Goal: Transaction & Acquisition: Purchase product/service

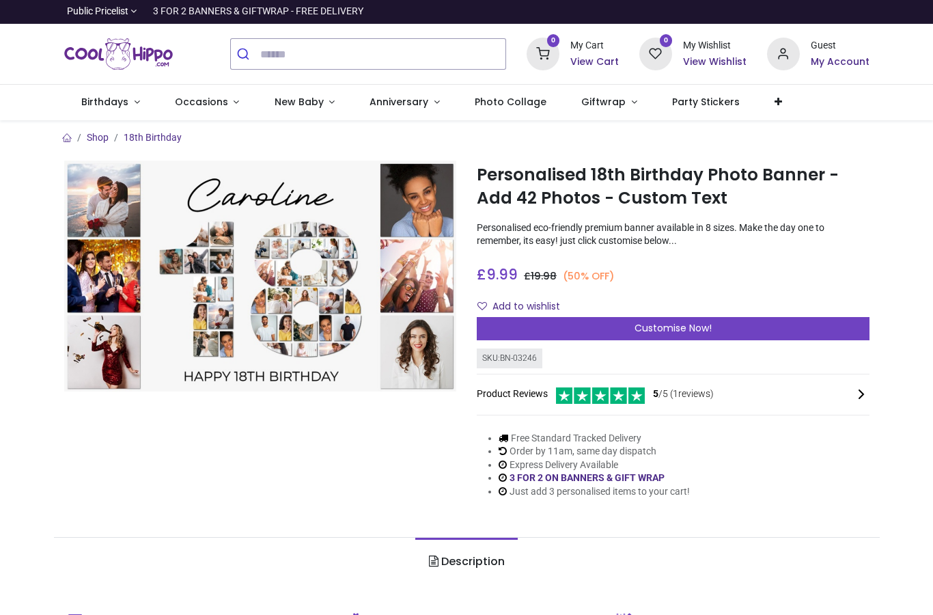
click at [496, 327] on div "Customise Now!" at bounding box center [673, 328] width 393 height 23
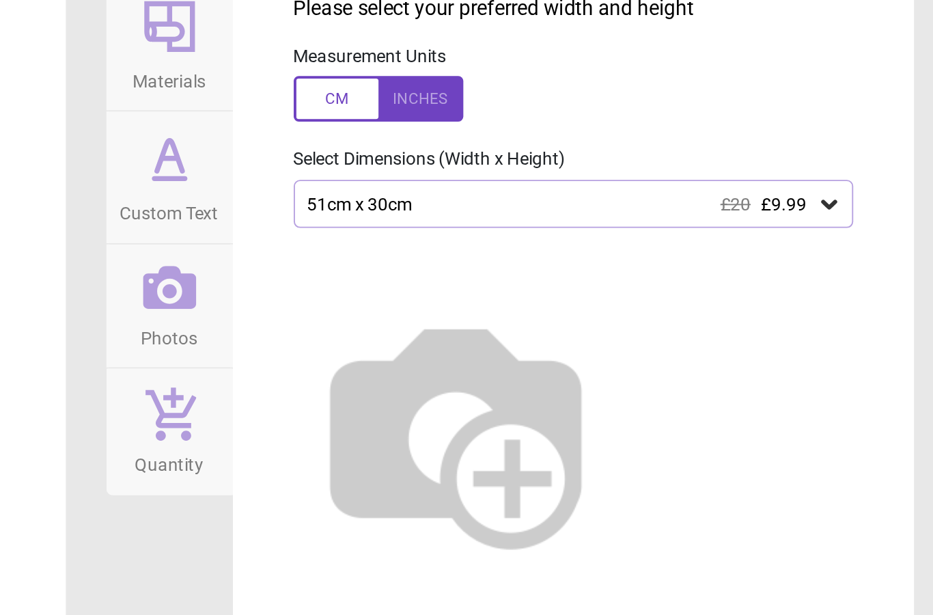
click at [873, 202] on icon at bounding box center [877, 204] width 8 height 5
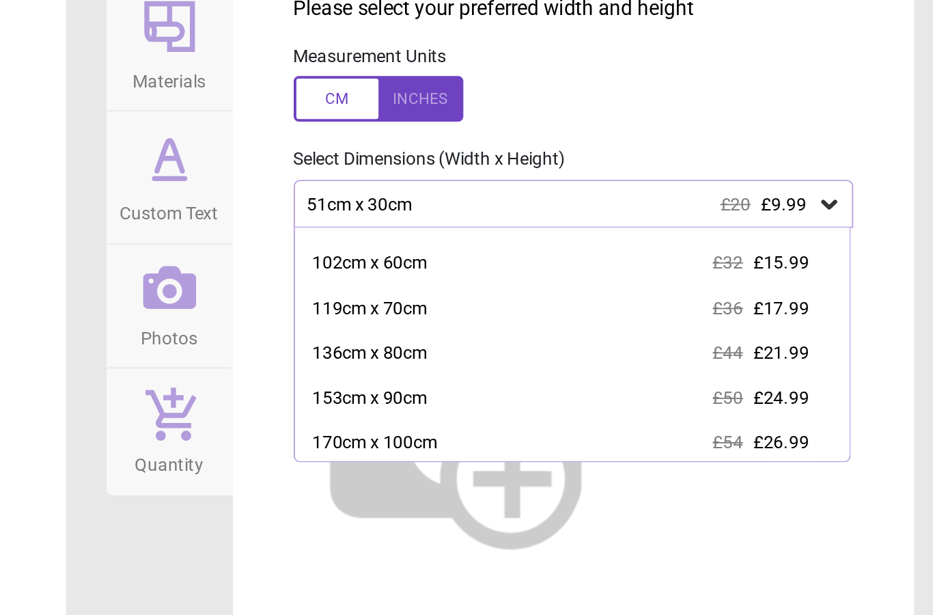
scroll to position [66, 0]
click at [836, 279] on span "£21.99" at bounding box center [851, 284] width 30 height 11
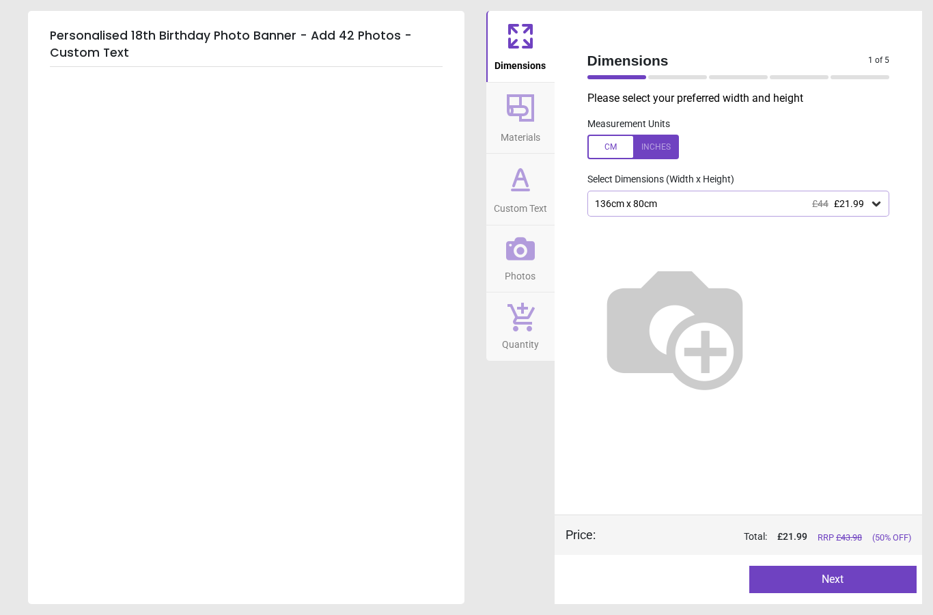
click at [830, 592] on button "Next" at bounding box center [833, 579] width 167 height 27
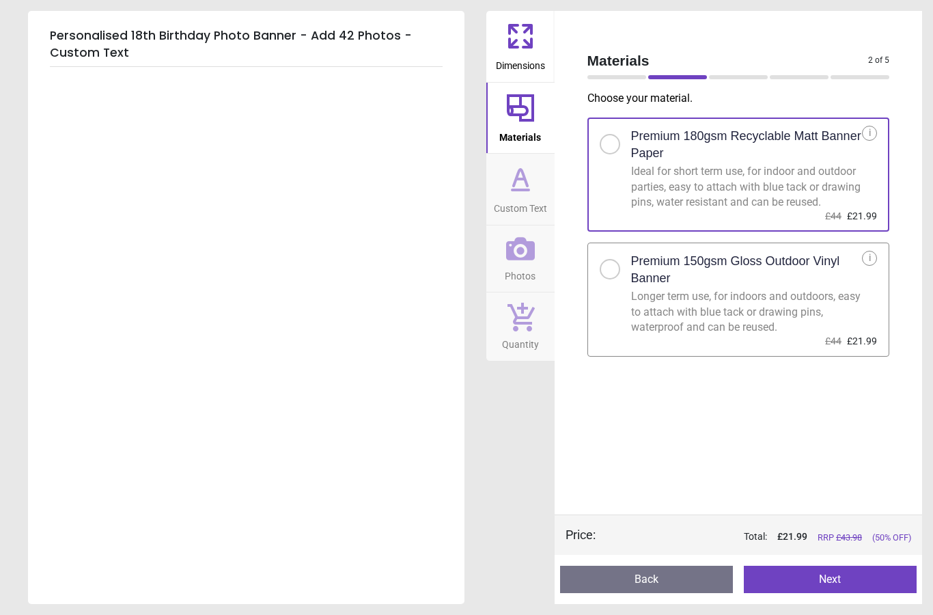
click at [684, 312] on div "Longer term use, for indoors and outdoors, easy to attach with blue tack or dra…" at bounding box center [747, 312] width 232 height 46
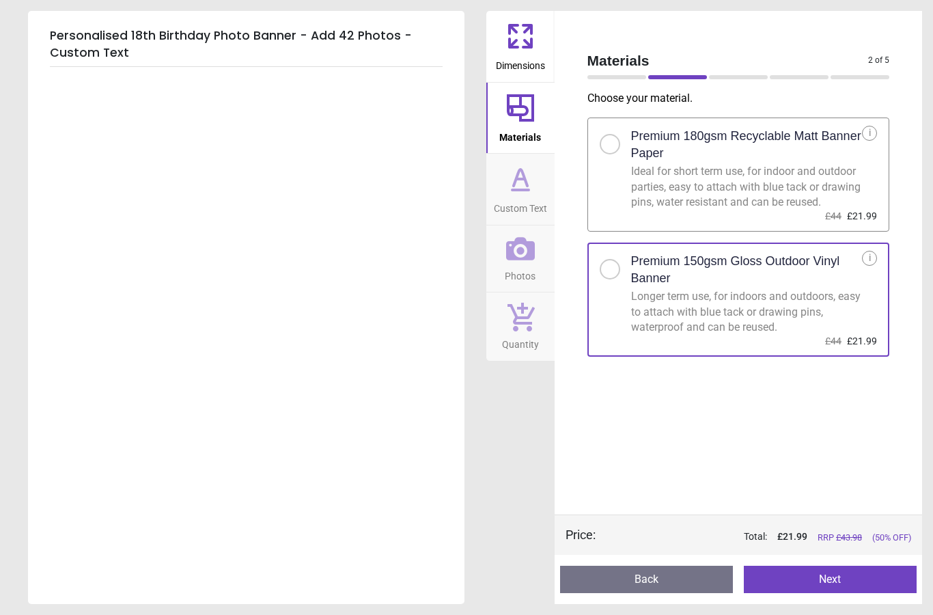
click at [830, 579] on button "Next" at bounding box center [830, 579] width 173 height 27
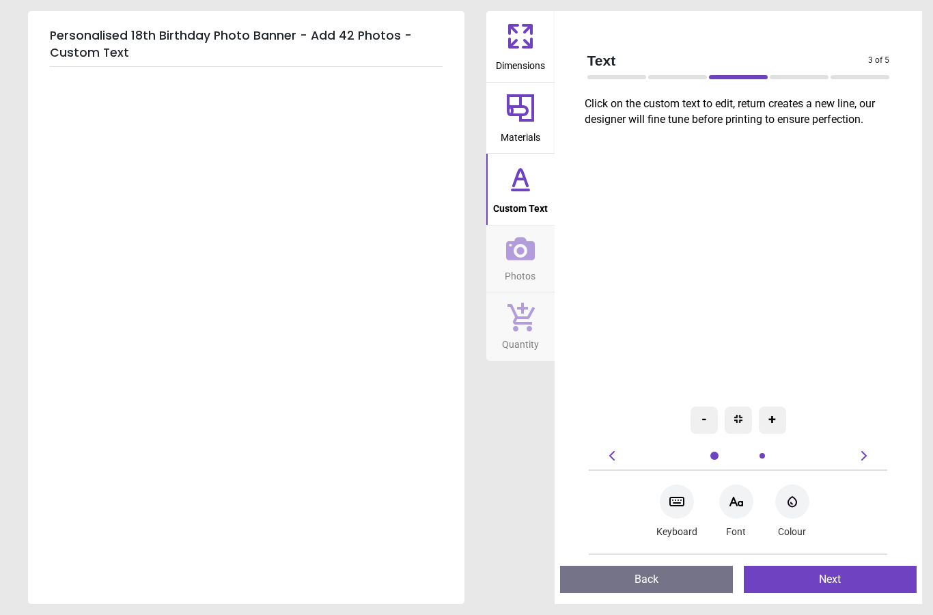
click at [763, 285] on div at bounding box center [739, 286] width 325 height 306
click at [768, 249] on div at bounding box center [739, 286] width 325 height 306
click at [246, 349] on div "Personalised 18th Birthday Photo Banner - Add 42 Photos - Custom Text" at bounding box center [246, 307] width 437 height 593
click at [774, 433] on div "+" at bounding box center [772, 420] width 27 height 27
click at [776, 423] on div "+" at bounding box center [772, 420] width 27 height 27
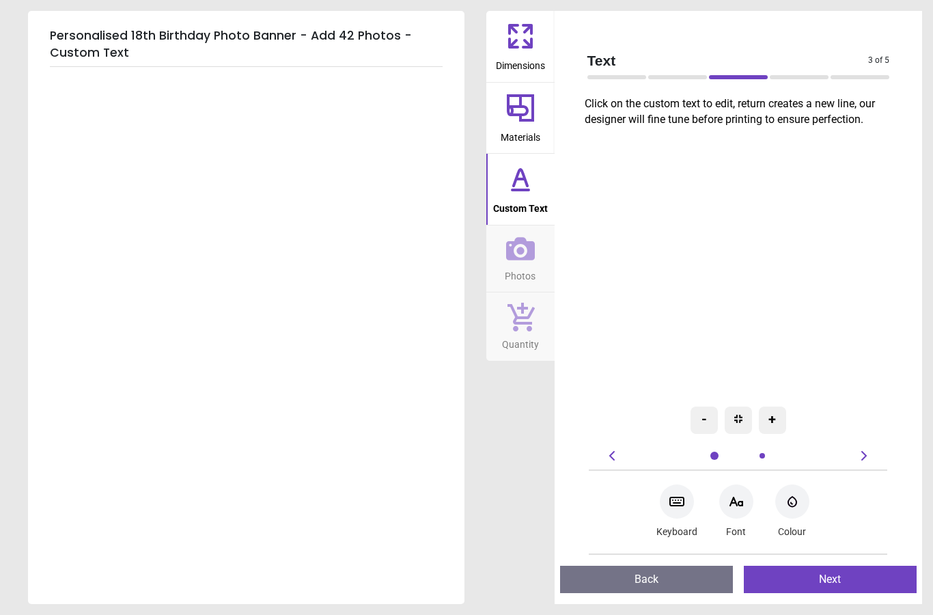
click at [775, 430] on div "+" at bounding box center [772, 420] width 27 height 27
click at [718, 461] on div at bounding box center [715, 456] width 14 height 14
click at [738, 430] on div at bounding box center [738, 420] width 27 height 27
click at [737, 421] on img at bounding box center [739, 419] width 8 height 8
click at [768, 232] on div at bounding box center [739, 286] width 325 height 306
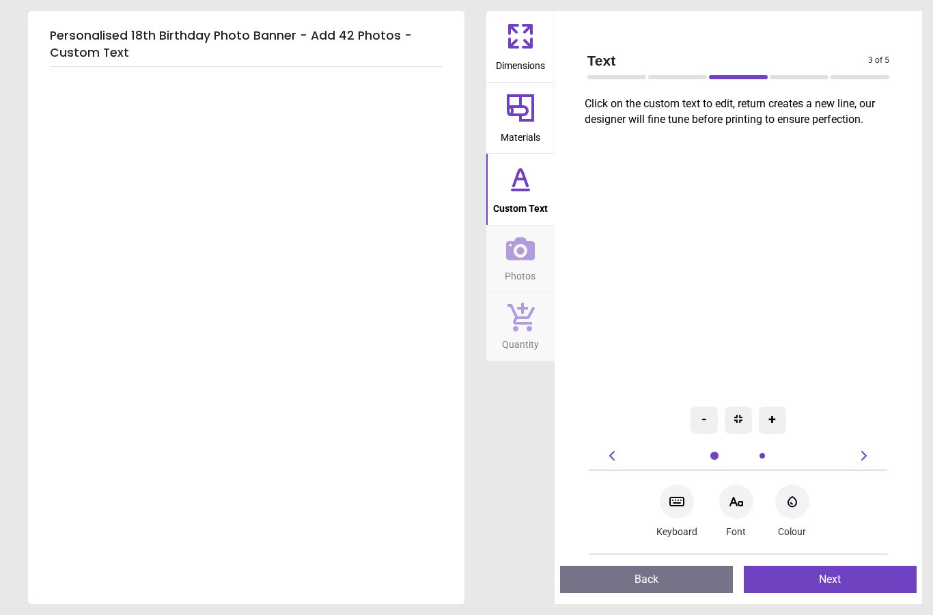
click at [735, 270] on div at bounding box center [739, 286] width 325 height 306
click at [743, 509] on icon at bounding box center [736, 501] width 16 height 16
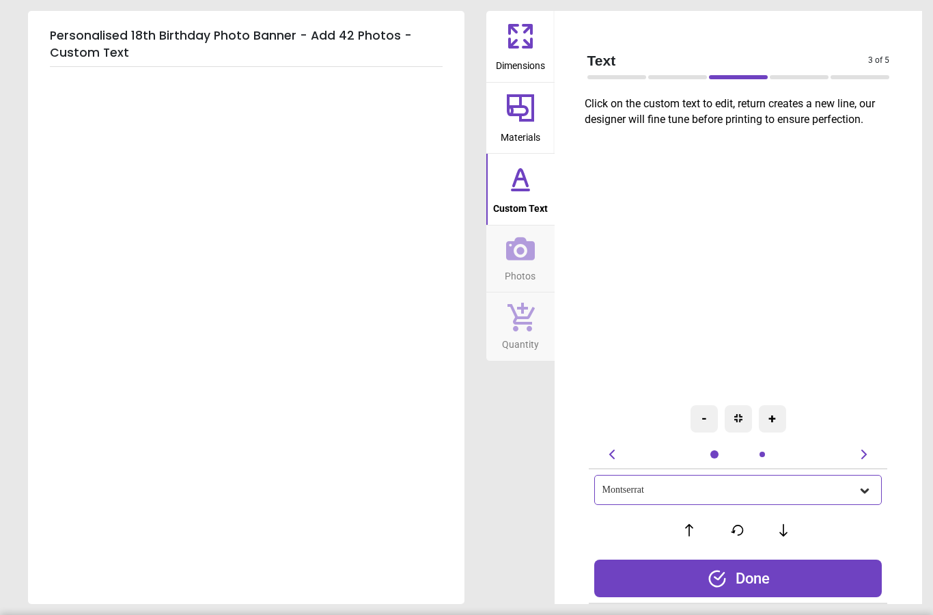
click at [854, 504] on div "Montserrat" at bounding box center [738, 490] width 288 height 30
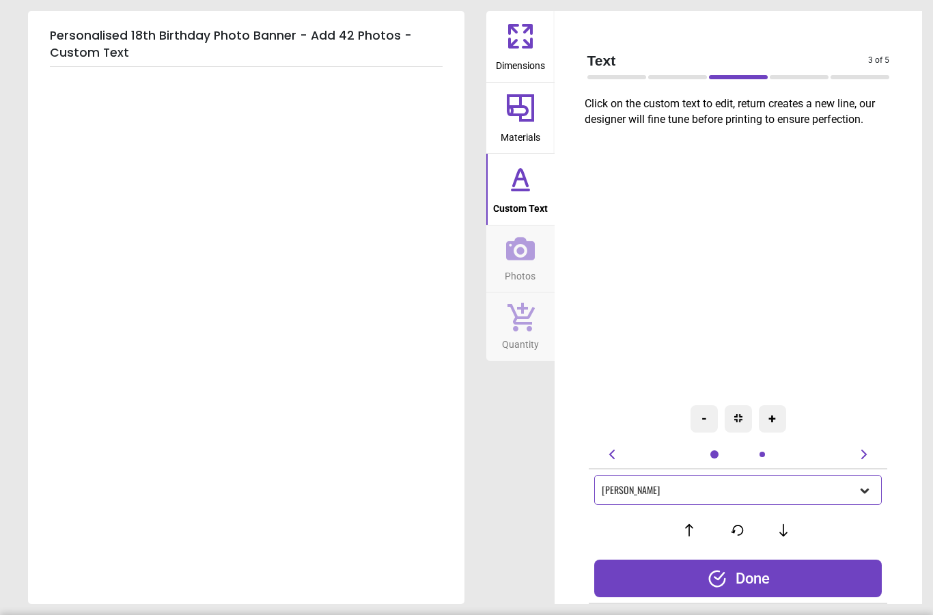
click at [874, 493] on div at bounding box center [866, 489] width 16 height 15
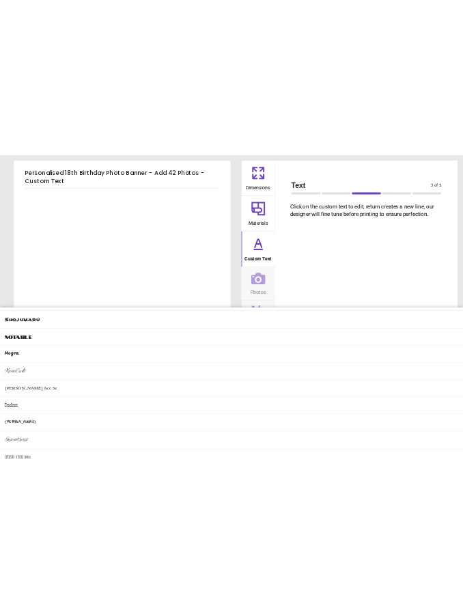
scroll to position [1615, 0]
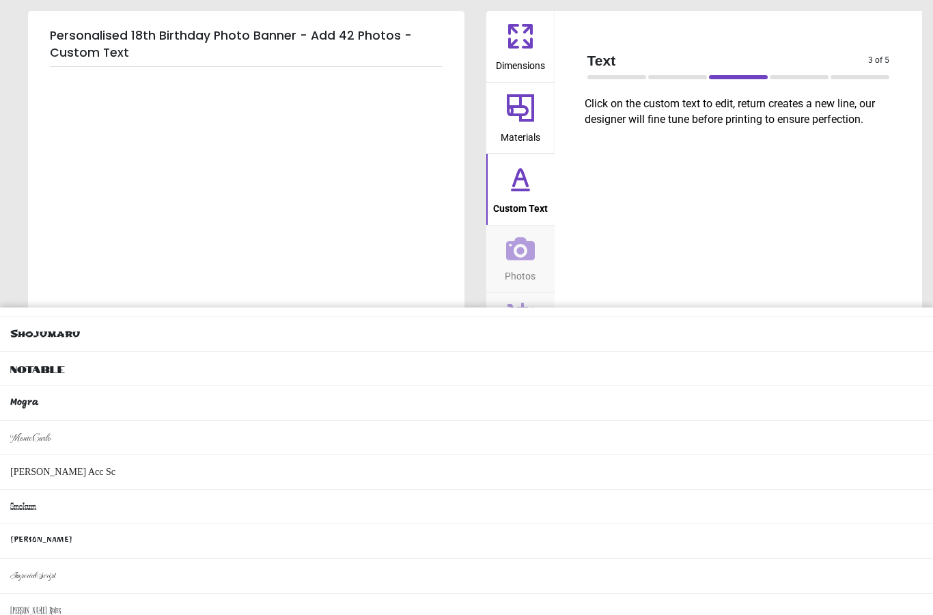
click at [121, 421] on li "MonteCarlo" at bounding box center [466, 438] width 933 height 35
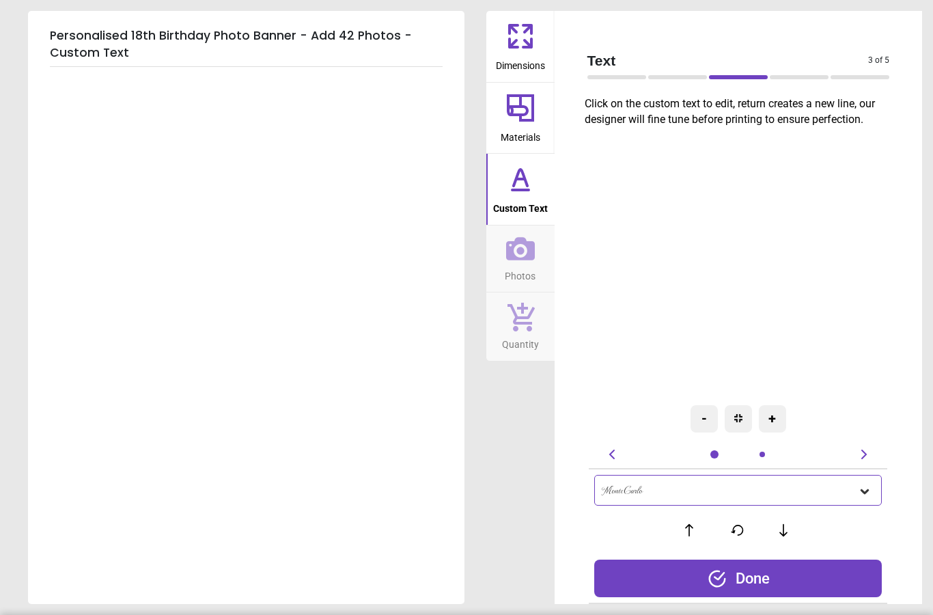
click at [84, 85] on div "Personalised 18th Birthday Photo Banner - Add 42 Photos - Custom Text" at bounding box center [246, 307] width 437 height 593
click at [87, 132] on div "Personalised 18th Birthday Photo Banner - Add 42 Photos - Custom Text" at bounding box center [246, 307] width 437 height 593
click at [95, 87] on div "Personalised 18th Birthday Photo Banner - Add 42 Photos - Custom Text" at bounding box center [246, 307] width 437 height 593
click at [95, 93] on div "Personalised 18th Birthday Photo Banner - Add 42 Photos - Custom Text" at bounding box center [246, 307] width 437 height 593
click at [131, 143] on div "Personalised 18th Birthday Photo Banner - Add 42 Photos - Custom Text" at bounding box center [246, 307] width 437 height 593
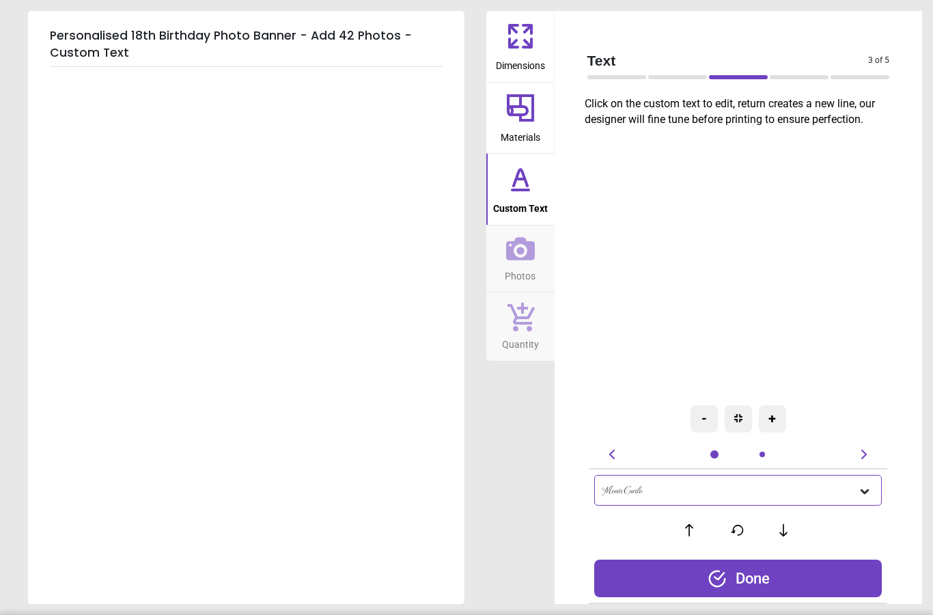
click at [129, 183] on div "Personalised 18th Birthday Photo Banner - Add 42 Photos - Custom Text" at bounding box center [246, 307] width 437 height 593
click at [117, 165] on div "Personalised 18th Birthday Photo Banner - Add 42 Photos - Custom Text" at bounding box center [246, 307] width 437 height 593
click at [107, 51] on h5 "Personalised 18th Birthday Photo Banner - Add 42 Photos - Custom Text" at bounding box center [246, 44] width 393 height 45
click at [109, 46] on h5 "Personalised 18th Birthday Photo Banner - Add 42 Photos - Custom Text" at bounding box center [246, 44] width 393 height 45
click at [771, 430] on div "+" at bounding box center [772, 418] width 27 height 27
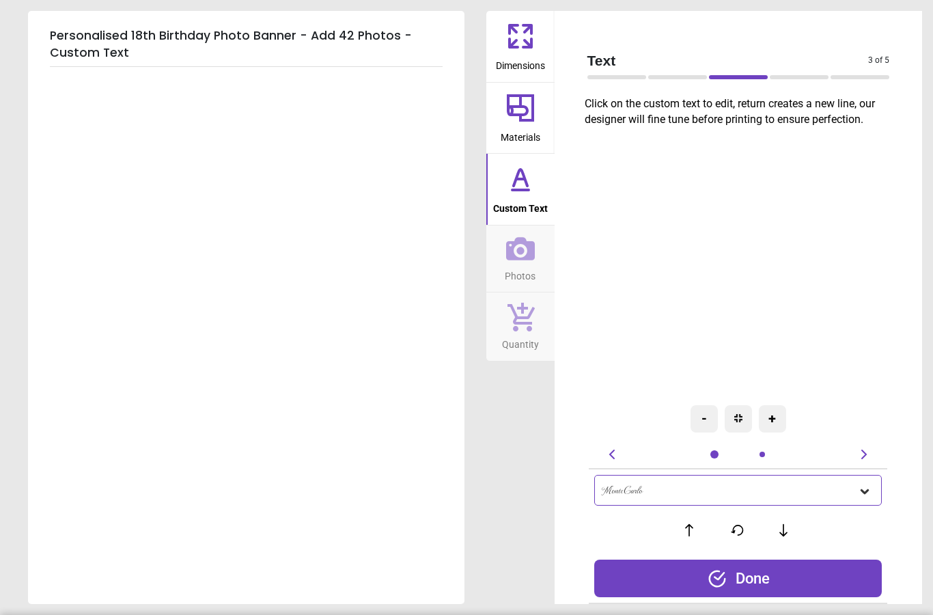
click at [782, 536] on icon at bounding box center [783, 530] width 20 height 14
click at [681, 532] on icon at bounding box center [689, 530] width 20 height 14
click at [764, 585] on div "Done" at bounding box center [738, 579] width 288 height 38
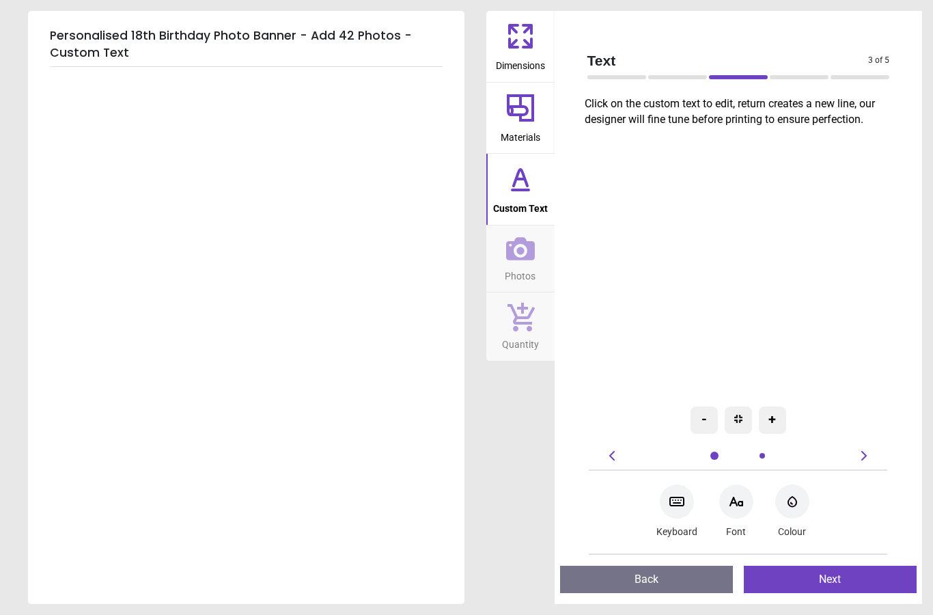
click at [676, 510] on div at bounding box center [677, 501] width 34 height 34
click at [679, 504] on icon at bounding box center [677, 501] width 14 height 8
click at [679, 515] on div at bounding box center [677, 501] width 34 height 34
click at [684, 511] on div at bounding box center [677, 501] width 34 height 34
click at [797, 514] on div "Font-Color" at bounding box center [793, 501] width 34 height 34
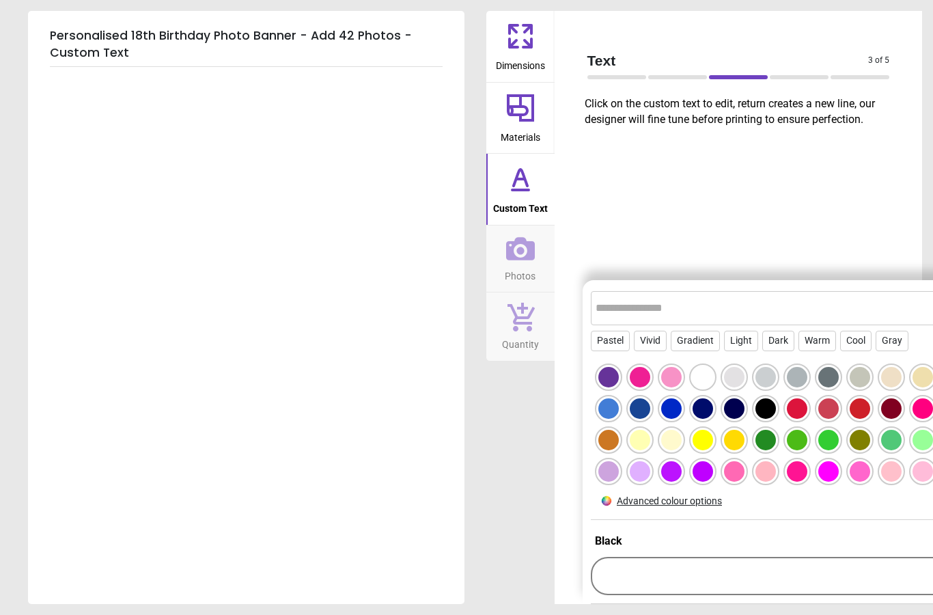
click at [619, 387] on div at bounding box center [609, 377] width 20 height 20
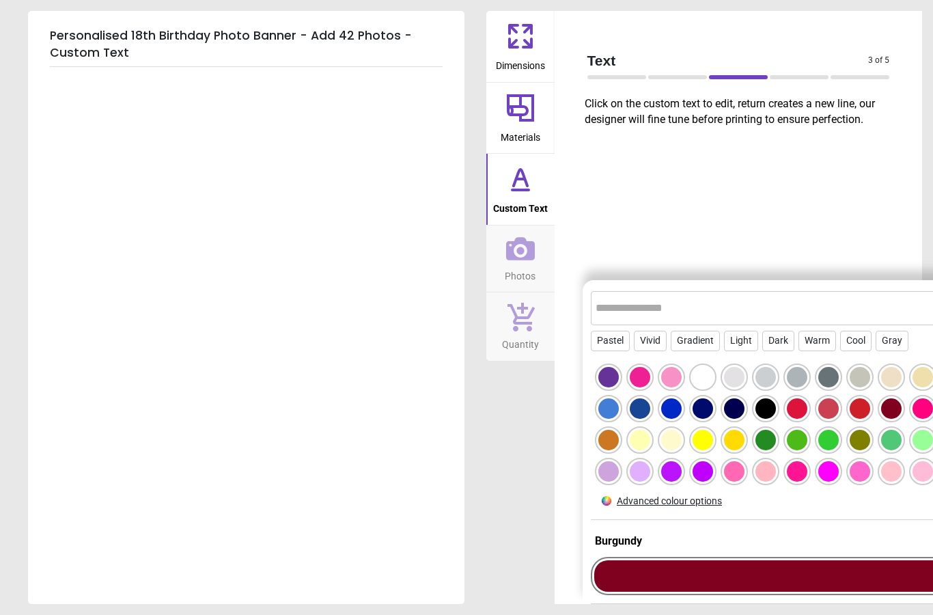
click at [619, 387] on div at bounding box center [609, 377] width 20 height 20
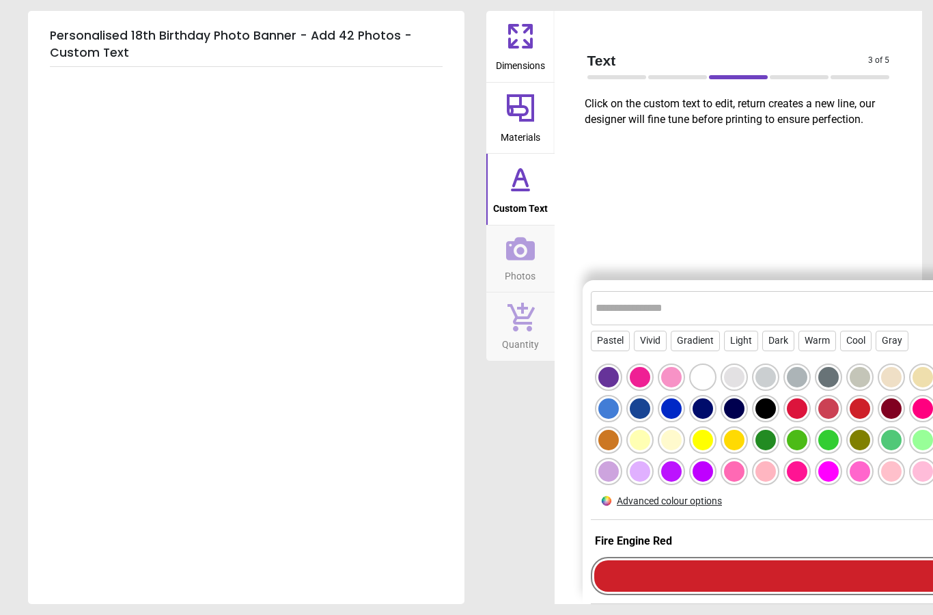
click at [619, 387] on div at bounding box center [609, 377] width 20 height 20
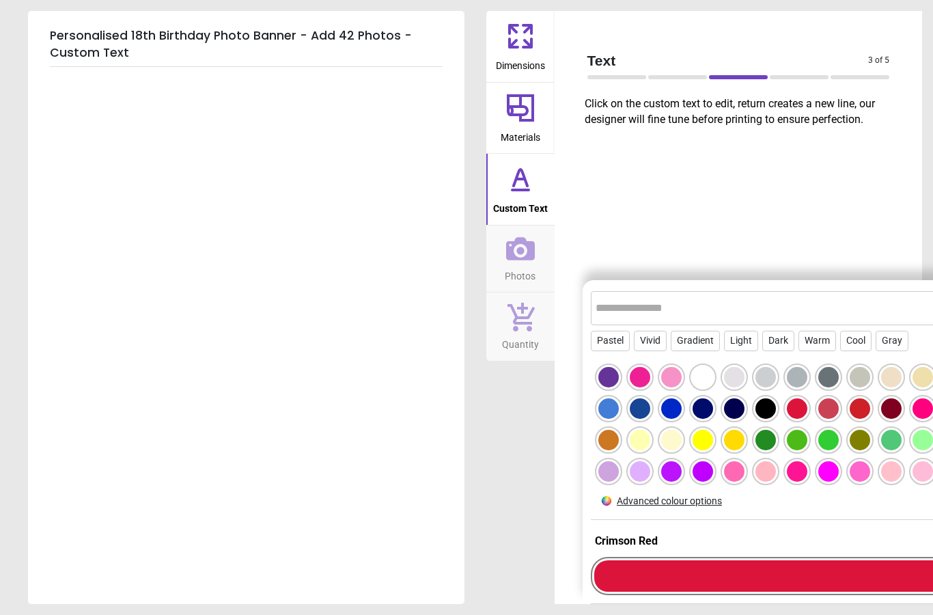
click at [619, 387] on div at bounding box center [609, 377] width 20 height 20
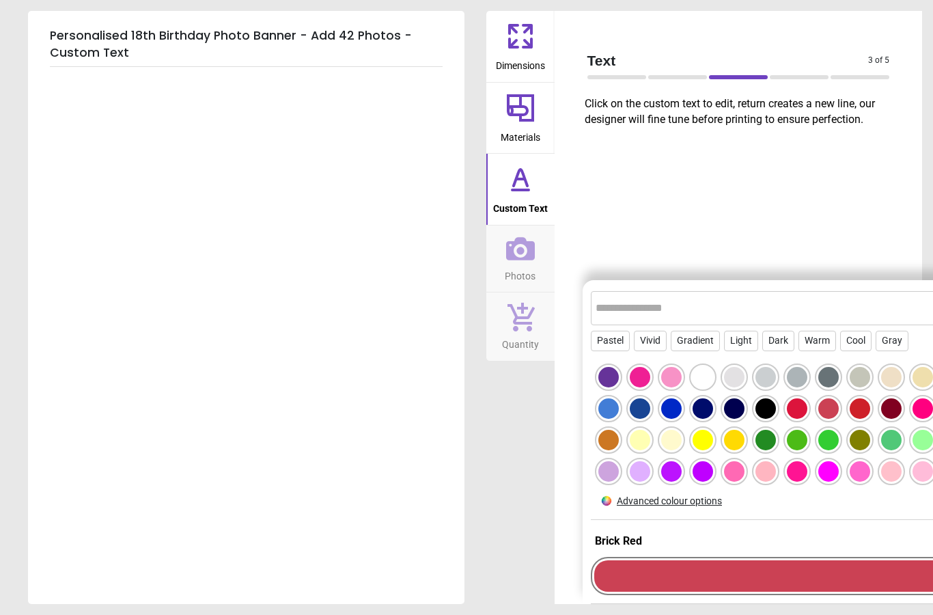
click at [619, 387] on div at bounding box center [609, 377] width 20 height 20
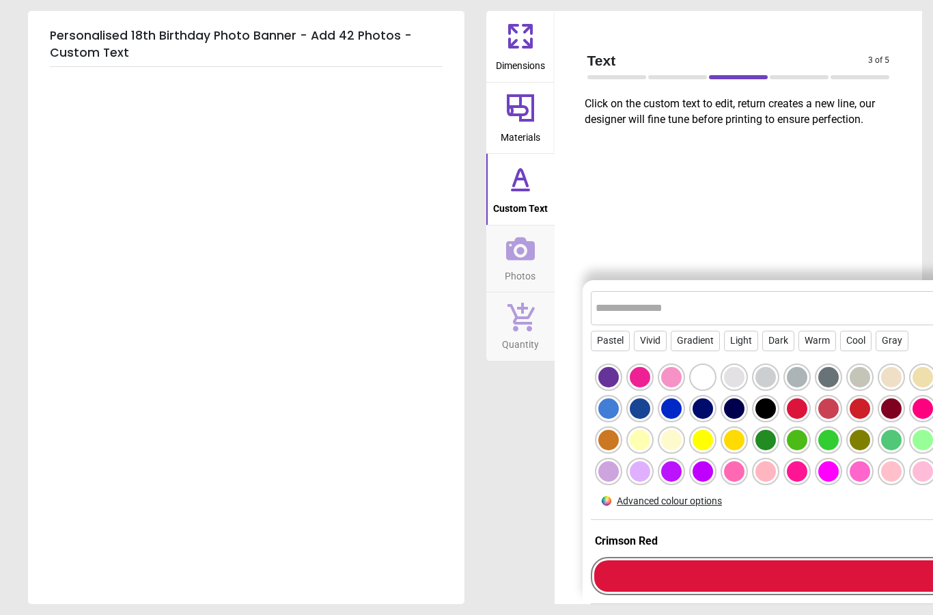
click at [750, 576] on div at bounding box center [820, 575] width 452 height 31
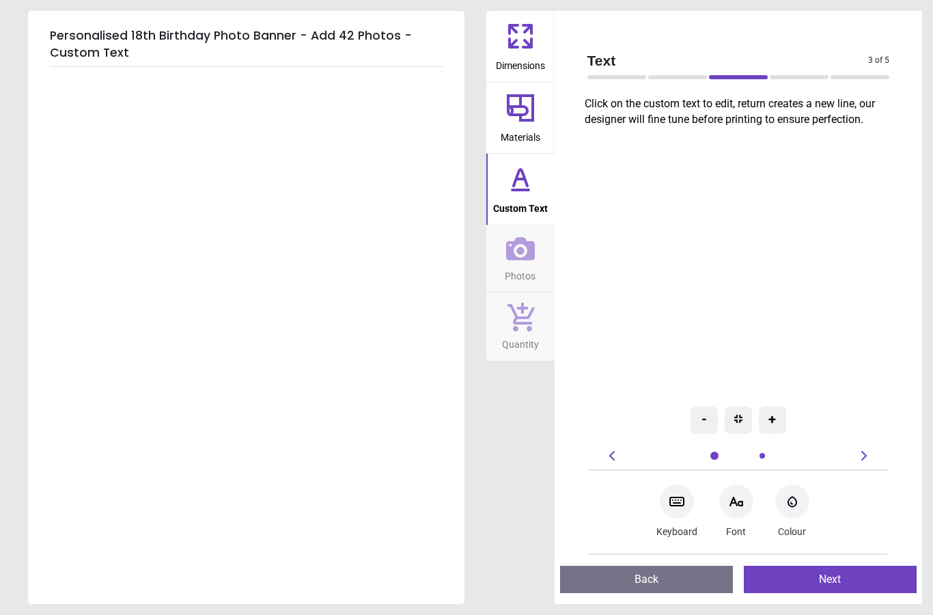
click at [864, 456] on icon at bounding box center [864, 456] width 16 height 16
click at [865, 460] on icon at bounding box center [864, 456] width 16 height 16
click at [689, 510] on div at bounding box center [677, 501] width 34 height 34
click at [685, 502] on div at bounding box center [677, 501] width 34 height 34
click at [673, 509] on icon at bounding box center [677, 501] width 16 height 16
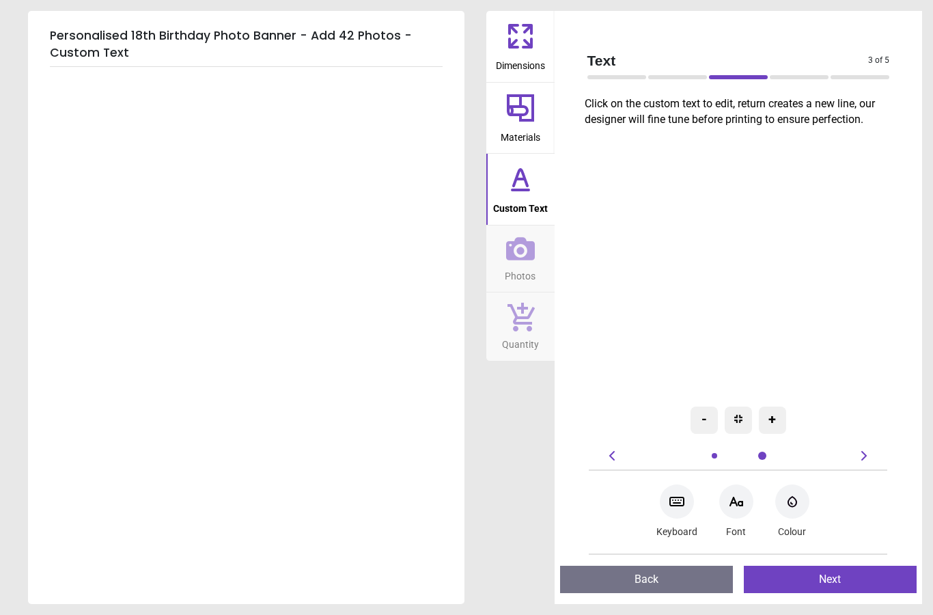
click at [614, 452] on icon at bounding box center [612, 456] width 5 height 10
click at [615, 450] on icon at bounding box center [612, 456] width 16 height 16
click at [680, 515] on div at bounding box center [677, 501] width 34 height 34
click at [682, 510] on div at bounding box center [677, 501] width 34 height 34
click at [827, 588] on button "Next" at bounding box center [830, 579] width 173 height 27
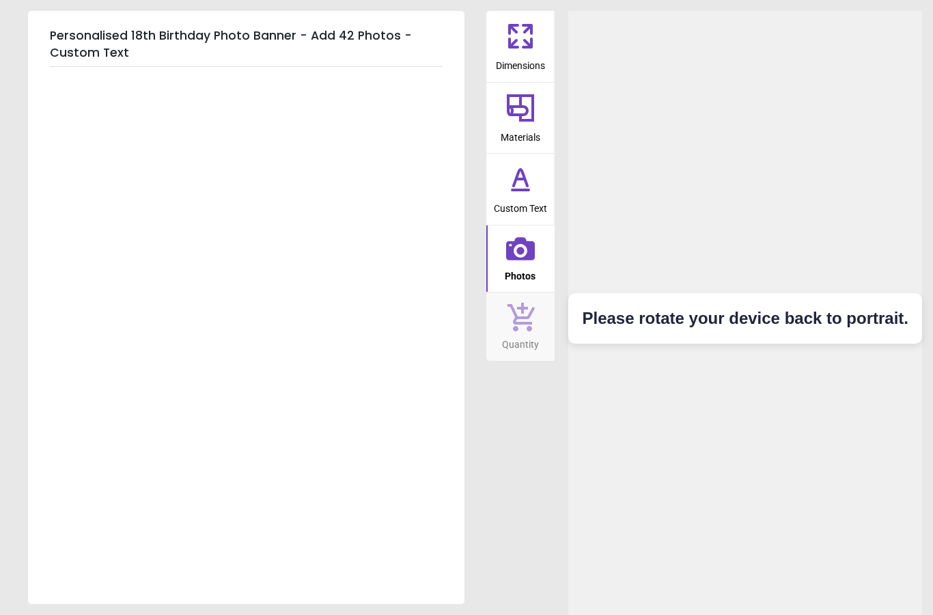
click at [543, 576] on div "Dimensions Materials Custom Text Photos Quantity" at bounding box center [521, 307] width 68 height 593
click at [608, 534] on div "Please rotate your device back to portrait." at bounding box center [746, 318] width 354 height 615
click at [700, 330] on h2 "Please rotate your device back to portrait." at bounding box center [745, 318] width 327 height 23
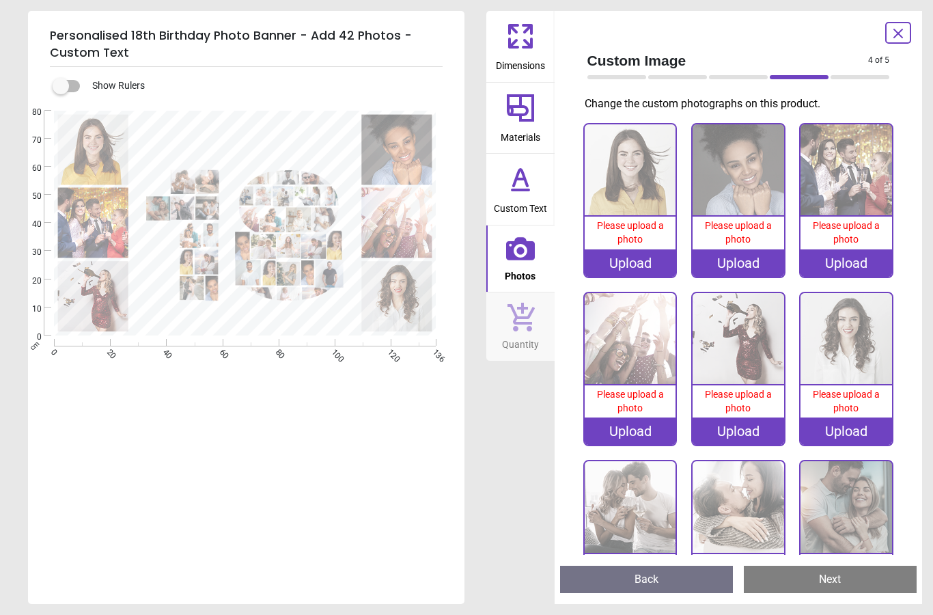
click at [463, 209] on span "Custom Text" at bounding box center [520, 205] width 53 height 20
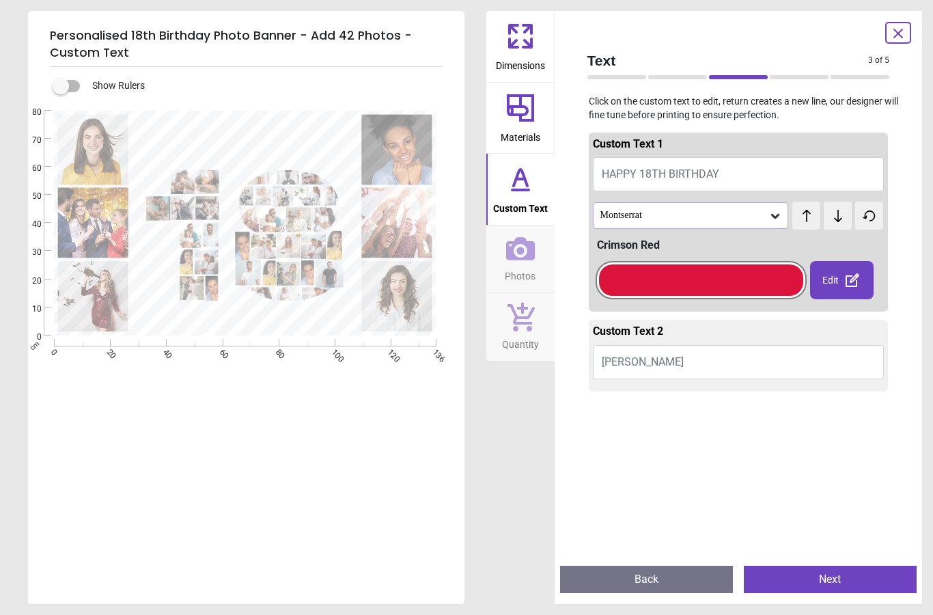
click at [463, 358] on button "Caroline" at bounding box center [739, 362] width 292 height 34
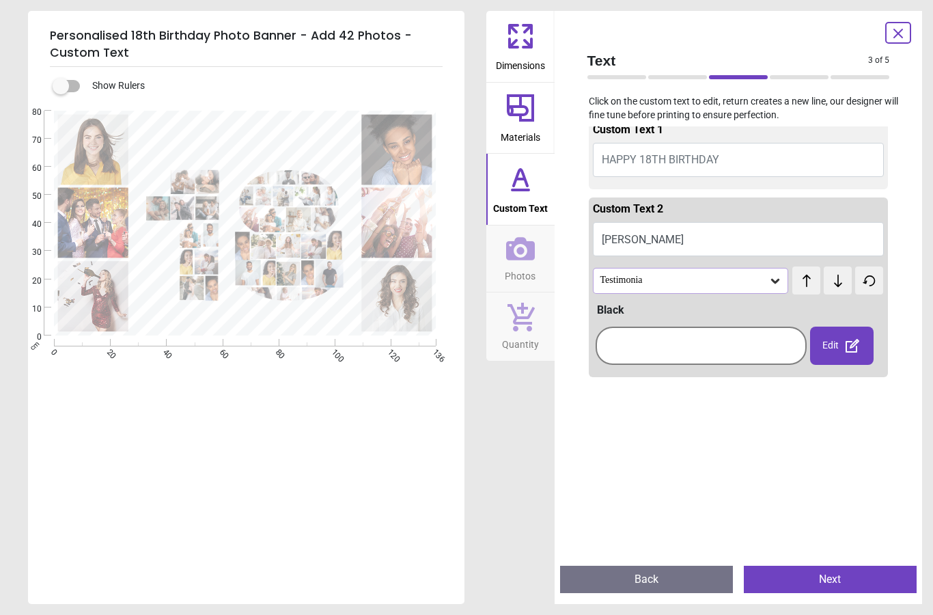
scroll to position [12, 0]
type textarea "****"
click at [463, 291] on div "Testimonia" at bounding box center [691, 283] width 196 height 26
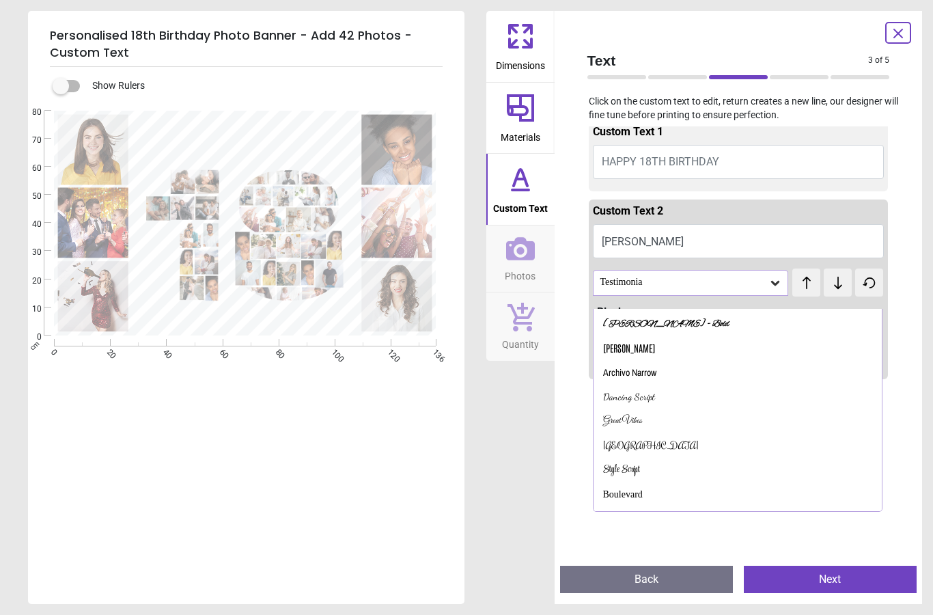
scroll to position [46, 0]
click at [463, 483] on div "Boulevard" at bounding box center [738, 494] width 289 height 25
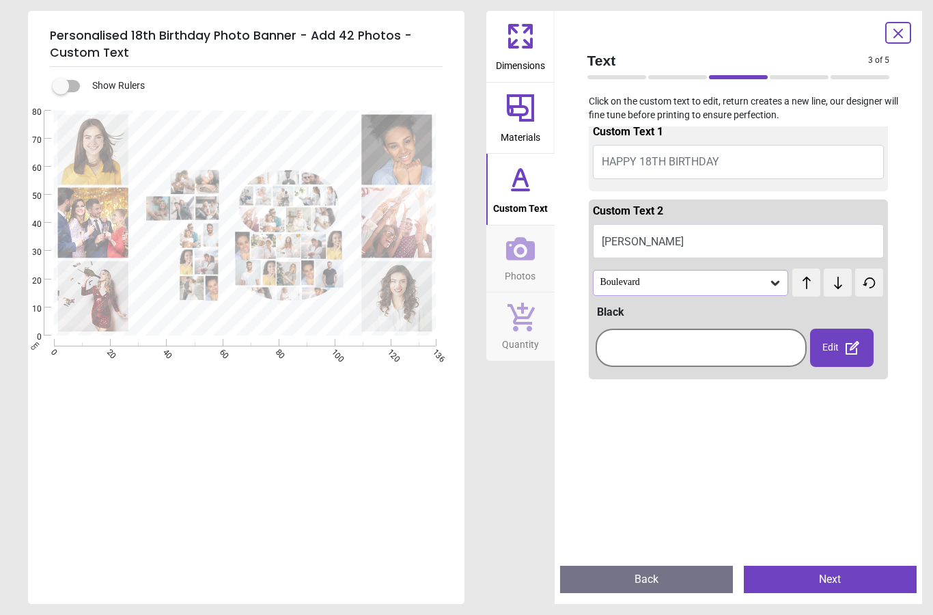
click at [463, 279] on div "Boulevard" at bounding box center [684, 283] width 170 height 12
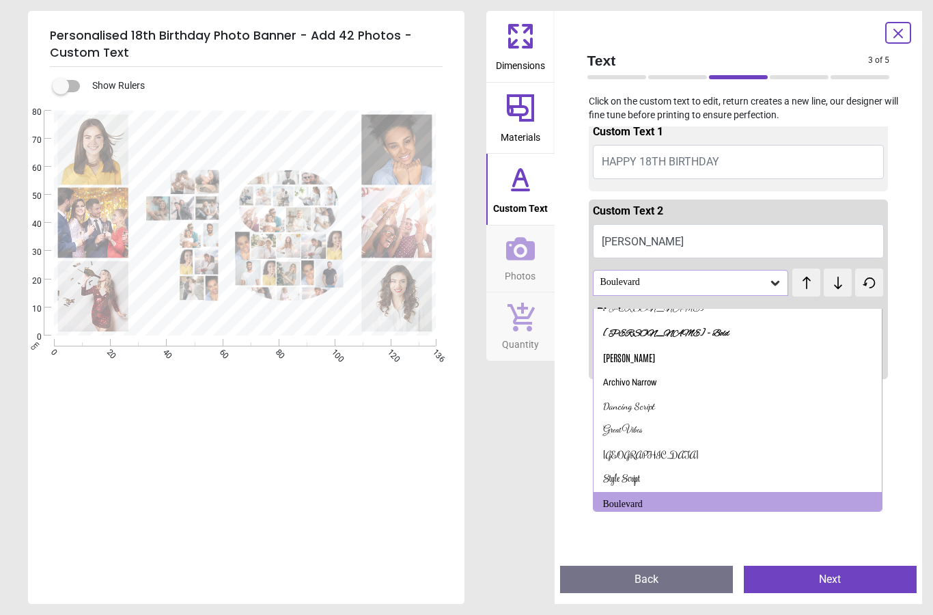
scroll to position [38, 0]
click at [463, 442] on div "Rochester" at bounding box center [738, 454] width 289 height 25
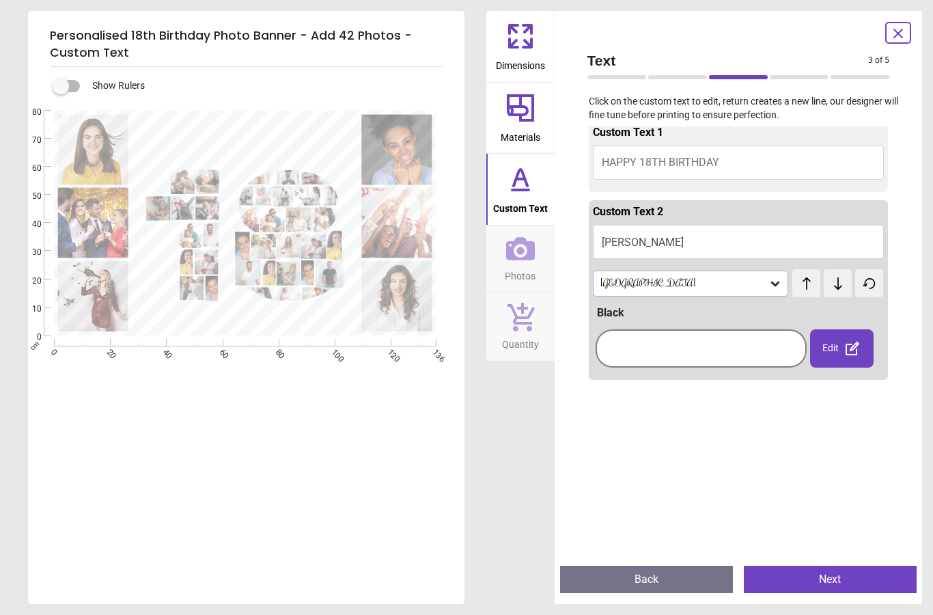
scroll to position [10, 0]
click at [463, 348] on div at bounding box center [701, 349] width 204 height 31
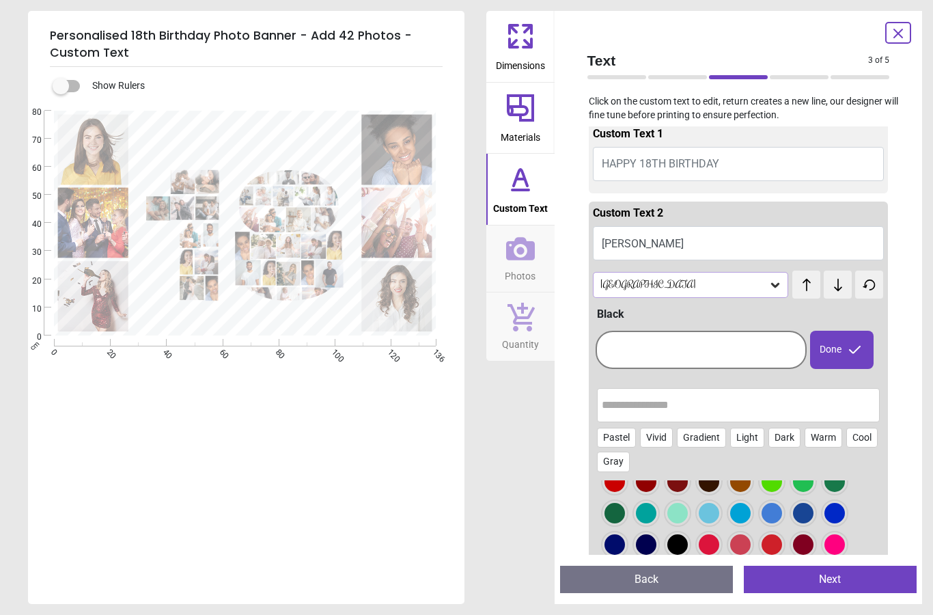
scroll to position [84, 0]
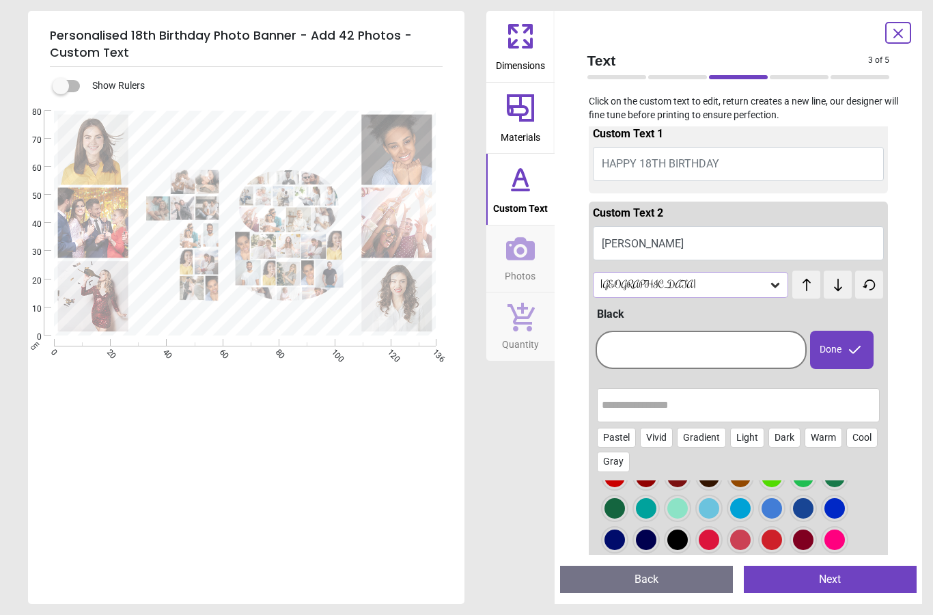
click at [463, 424] on div at bounding box center [615, 414] width 20 height 20
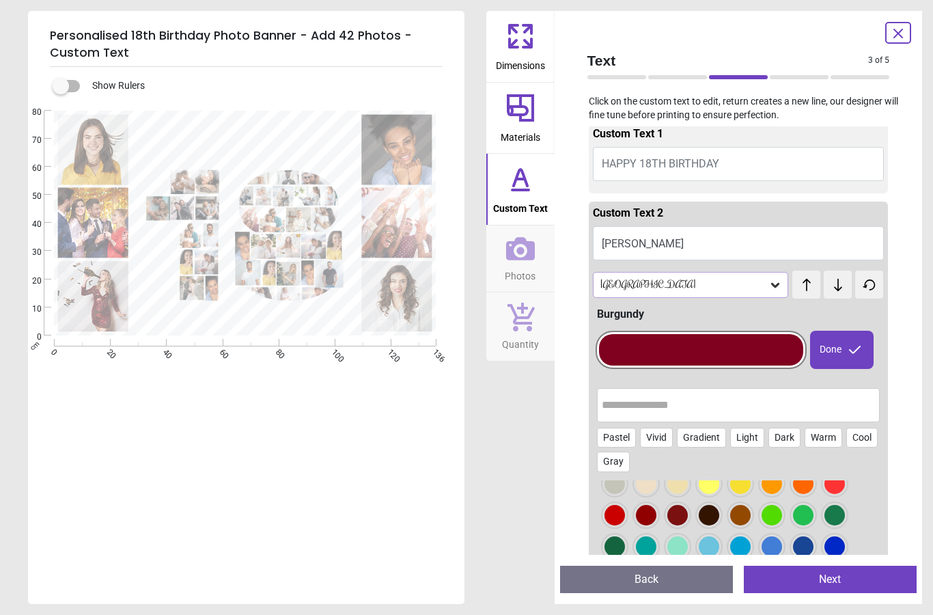
scroll to position [45, 0]
click at [463, 463] on div at bounding box center [615, 453] width 20 height 20
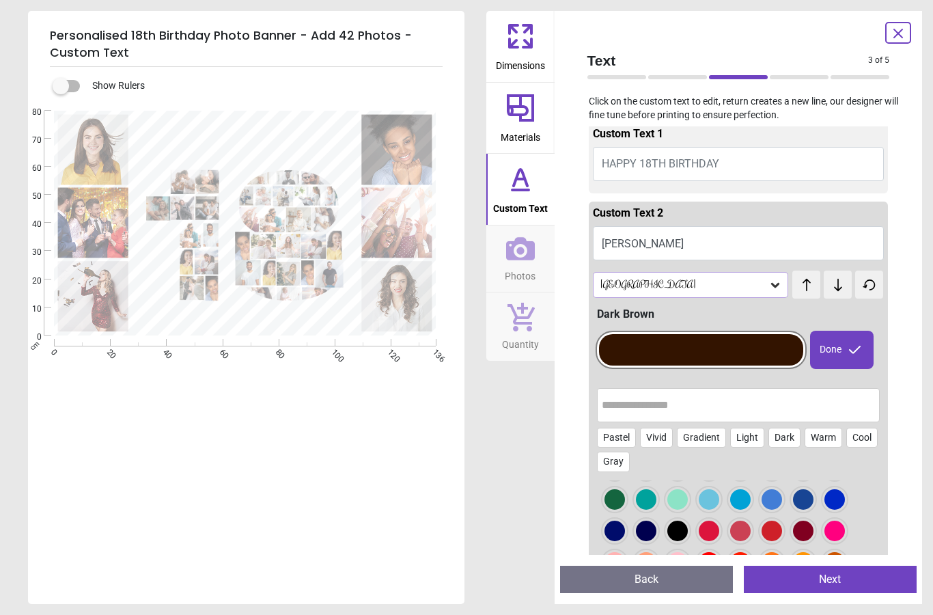
scroll to position [91, 0]
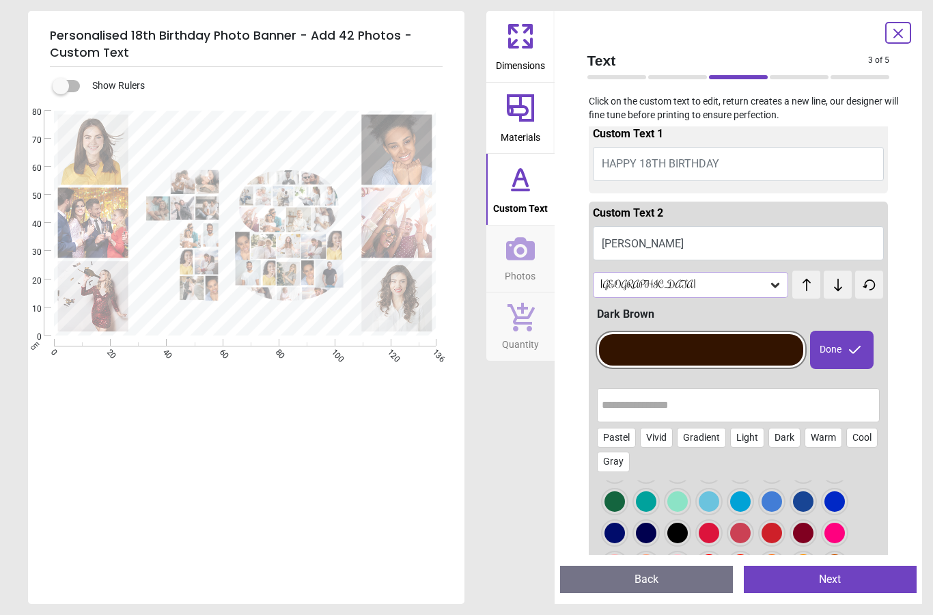
click at [463, 417] on div at bounding box center [615, 407] width 20 height 20
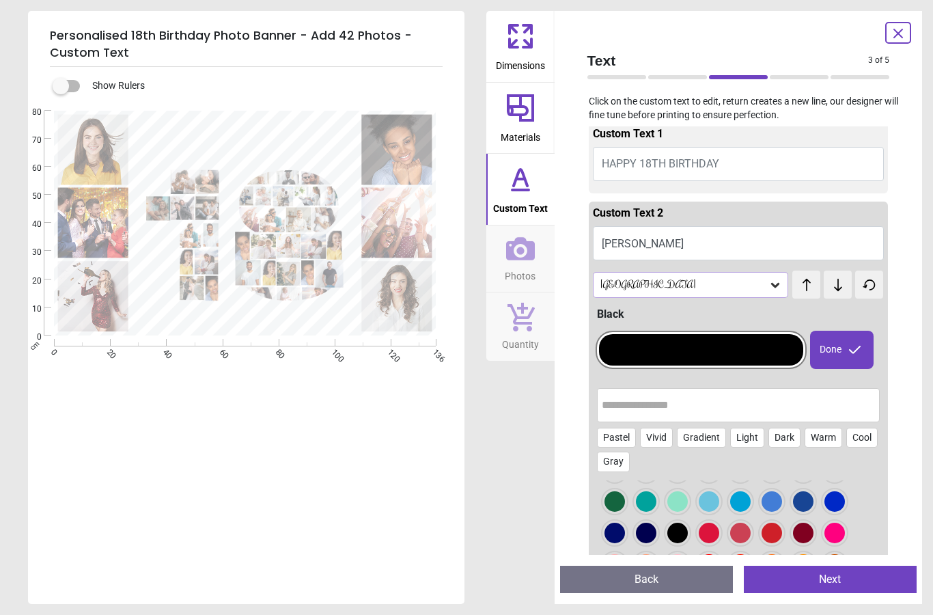
click at [463, 491] on div "Dimensions Materials Custom Text Photos Quantity" at bounding box center [521, 307] width 68 height 593
click at [463, 154] on button "HAPPY 18TH BIRTHDAY" at bounding box center [739, 164] width 292 height 34
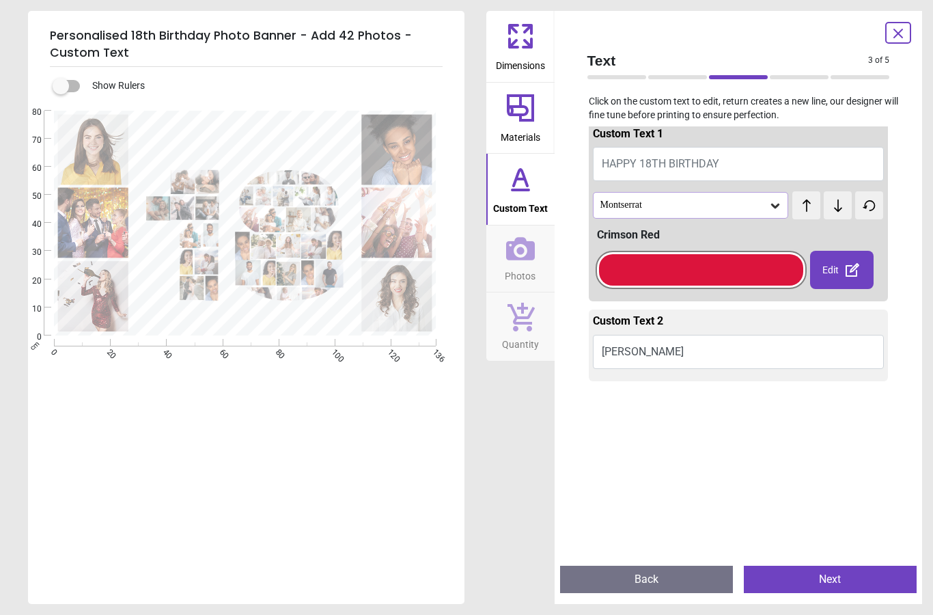
click at [463, 271] on icon at bounding box center [853, 270] width 16 height 16
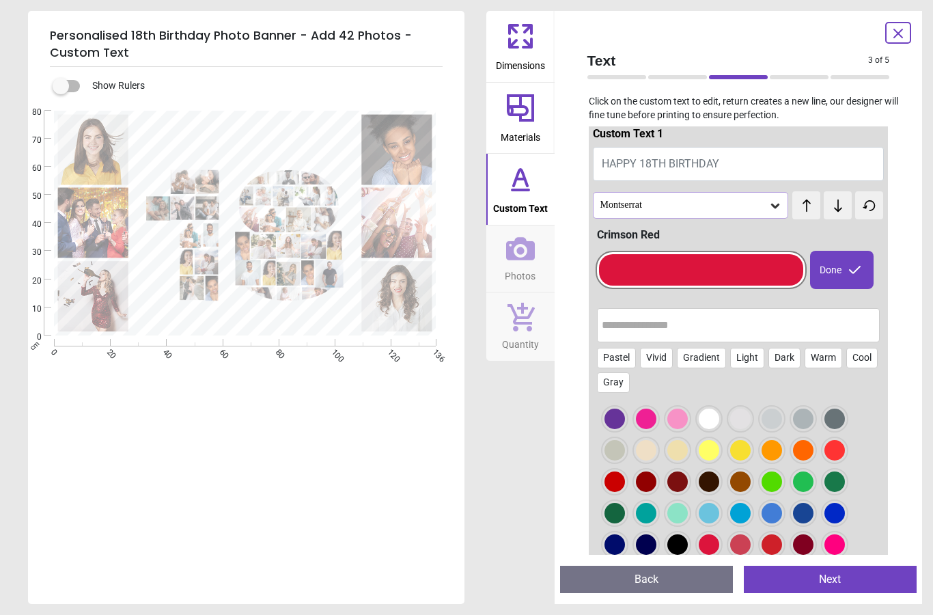
click at [463, 429] on div at bounding box center [615, 419] width 20 height 20
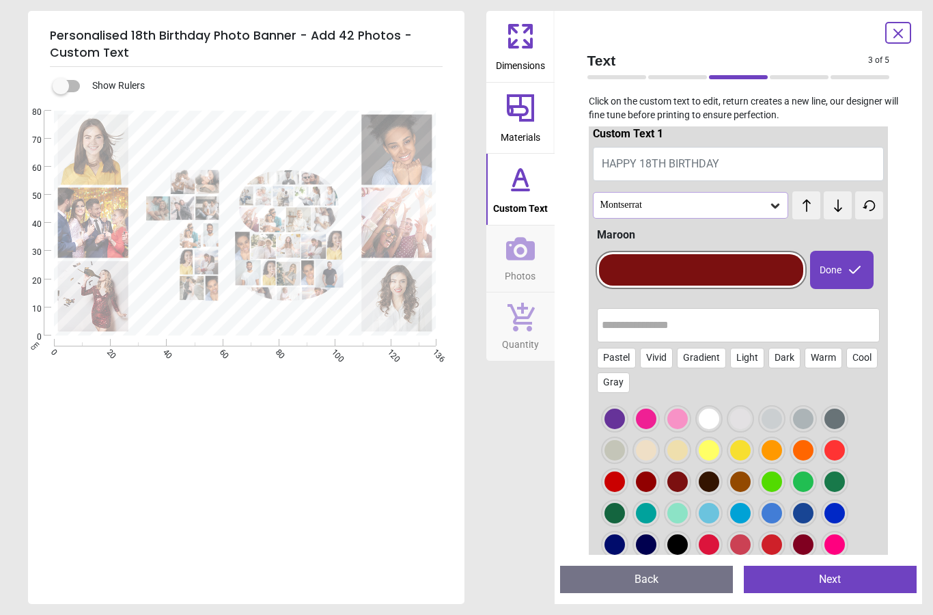
scroll to position [29, 0]
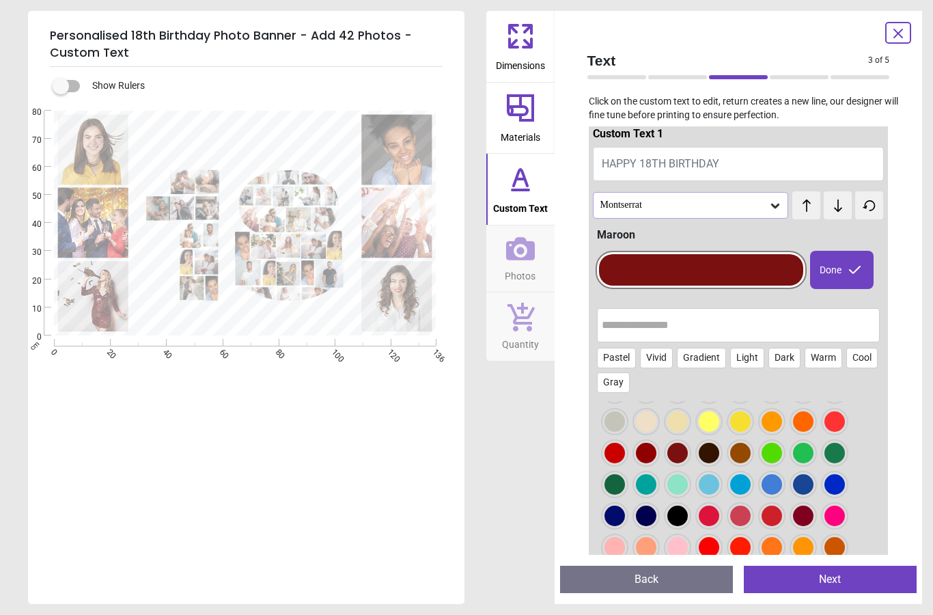
click at [463, 278] on div "Done" at bounding box center [842, 270] width 64 height 38
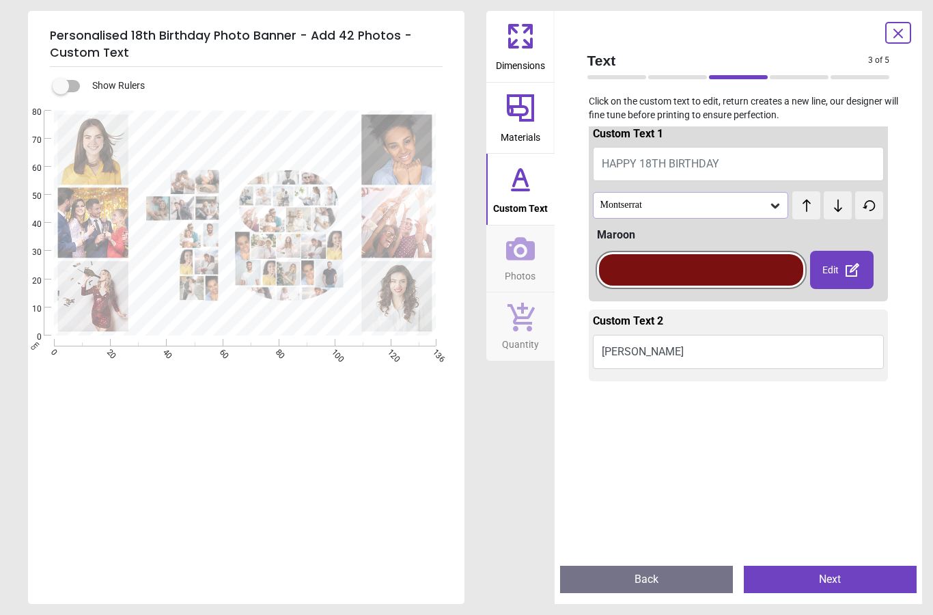
click at [463, 270] on div "Edit" at bounding box center [842, 270] width 64 height 38
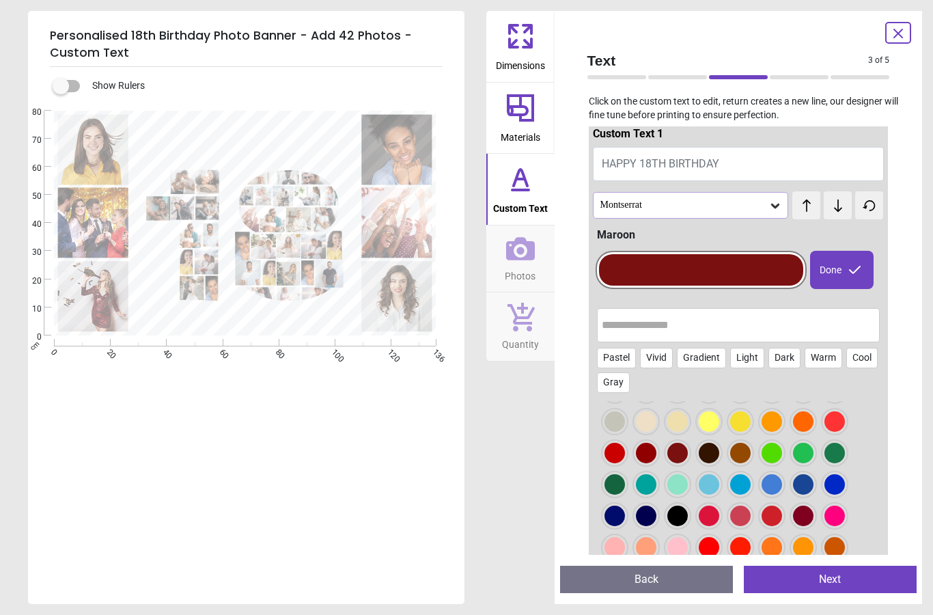
click at [463, 441] on div at bounding box center [615, 453] width 25 height 25
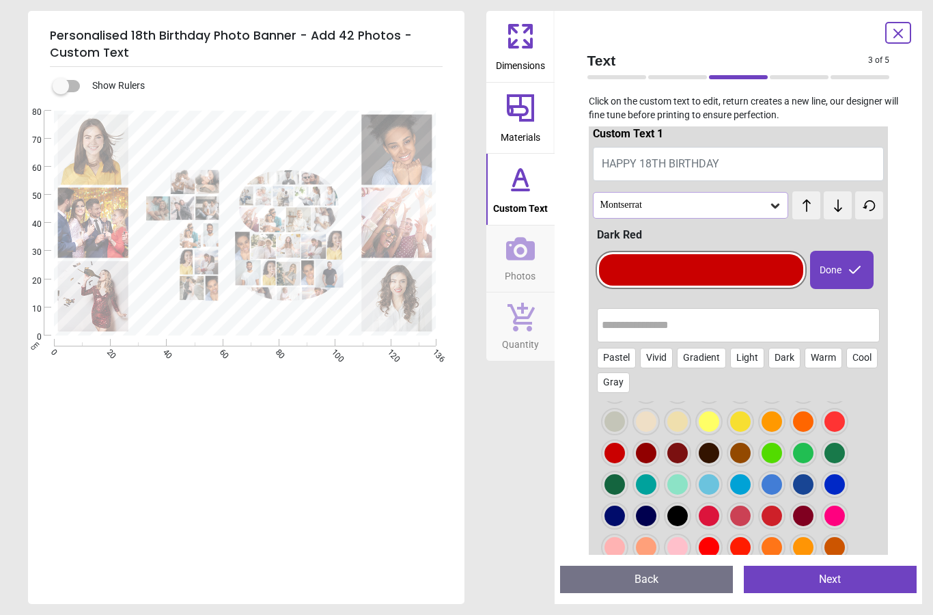
click at [463, 268] on icon at bounding box center [855, 270] width 16 height 16
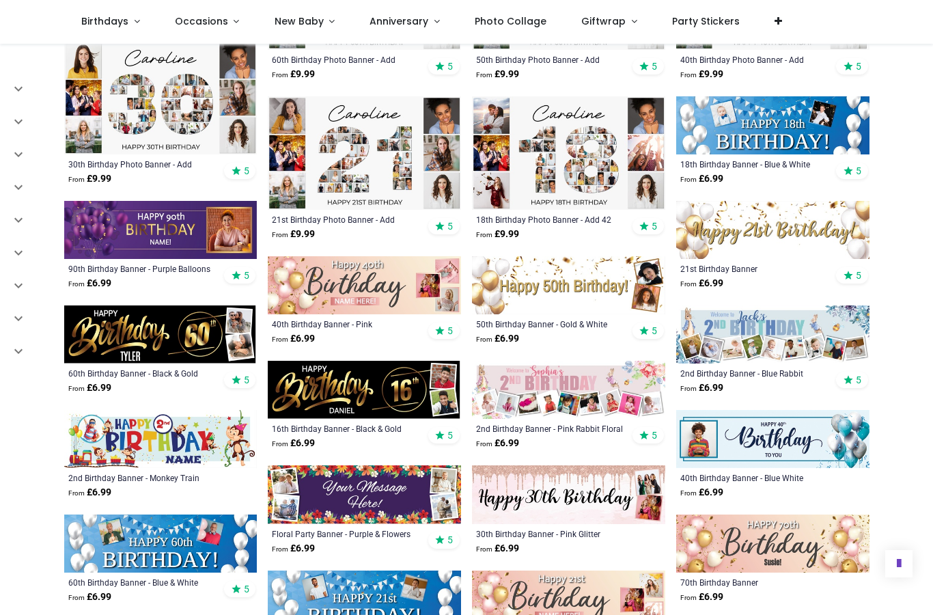
scroll to position [551, 0]
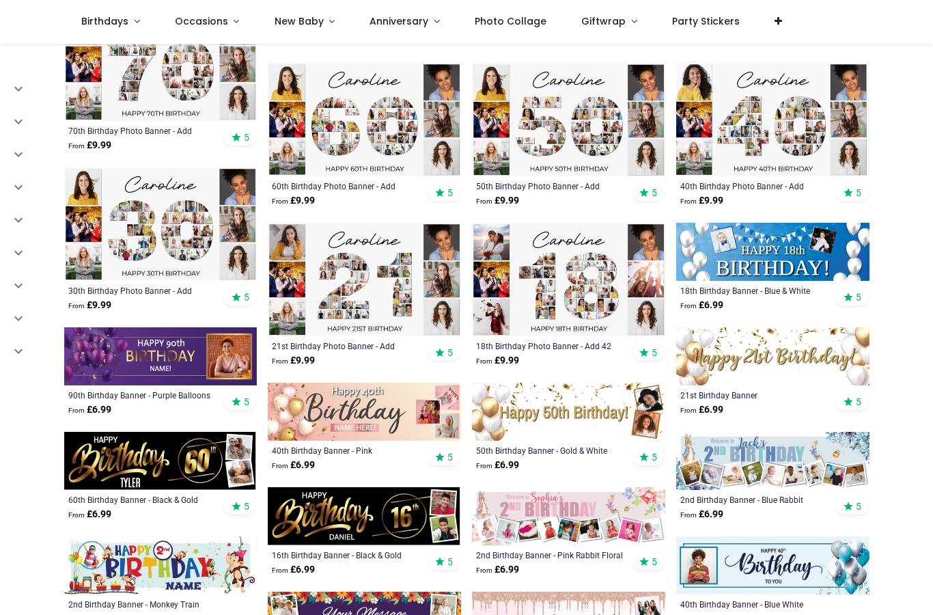
scroll to position [420, 0]
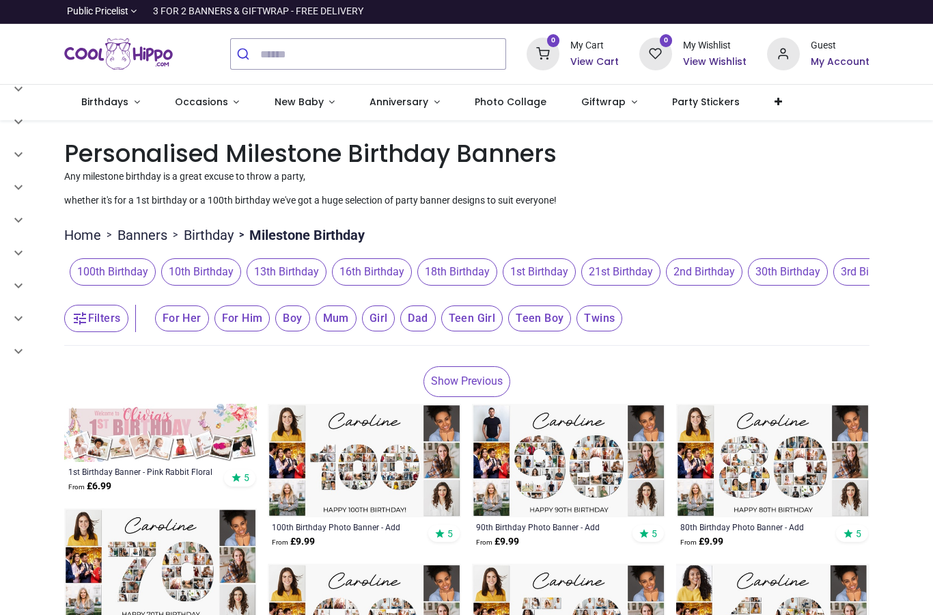
click at [448, 267] on span "18th Birthday" at bounding box center [457, 271] width 80 height 27
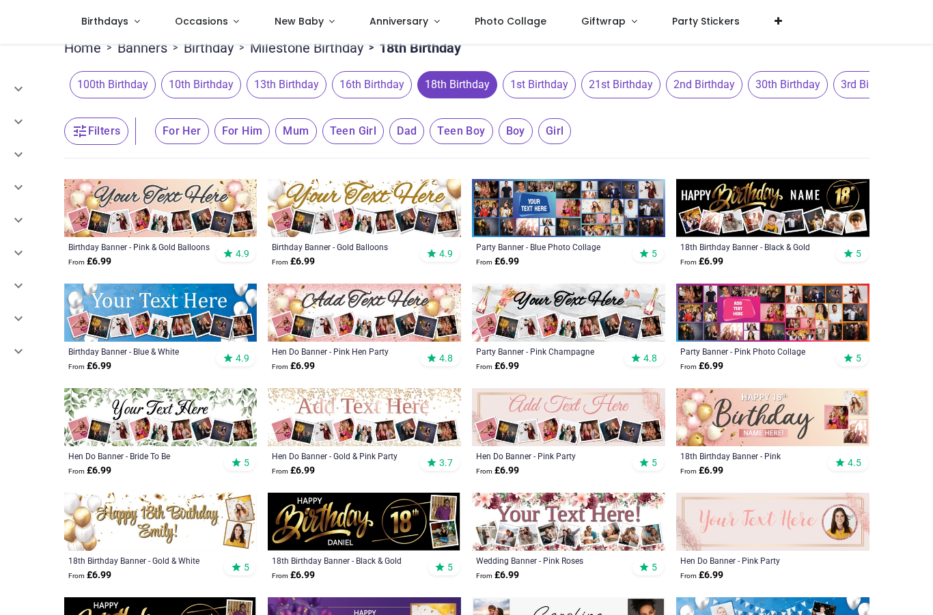
scroll to position [108, 0]
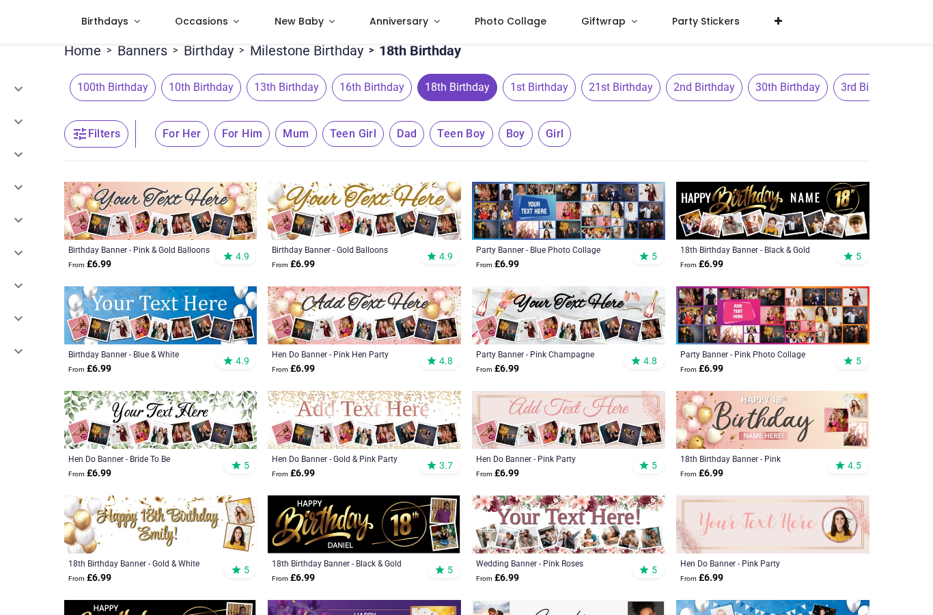
click at [737, 199] on img at bounding box center [772, 211] width 193 height 58
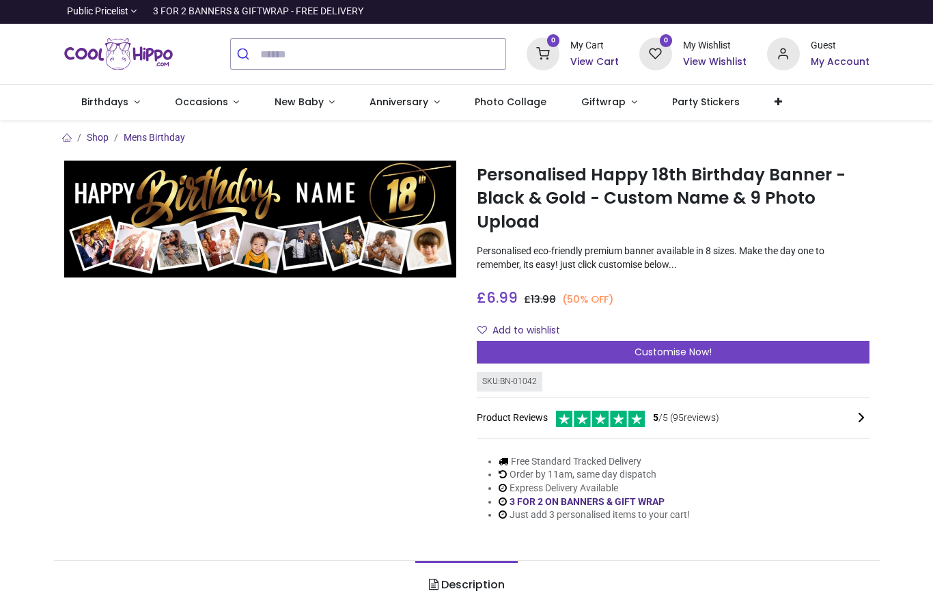
click at [530, 353] on div "Customise Now!" at bounding box center [673, 352] width 393 height 23
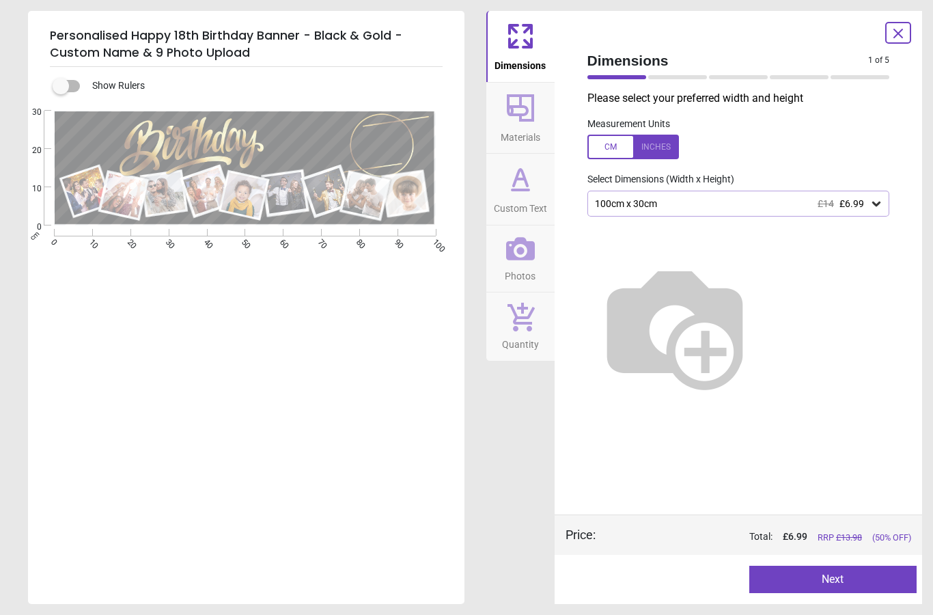
click at [851, 198] on span "£6.99" at bounding box center [852, 203] width 25 height 11
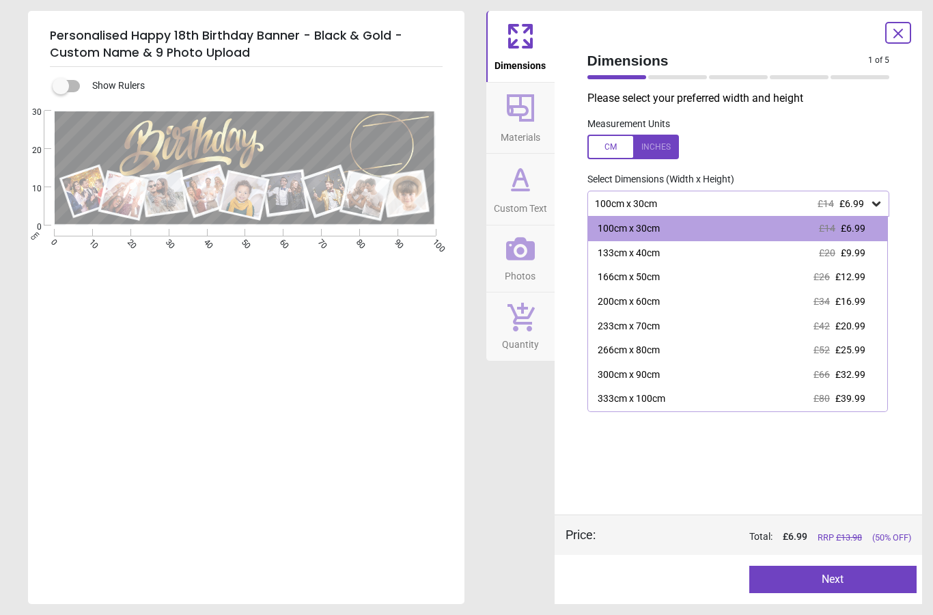
click at [671, 353] on div "266cm x 80cm £52 £25.99" at bounding box center [738, 350] width 300 height 25
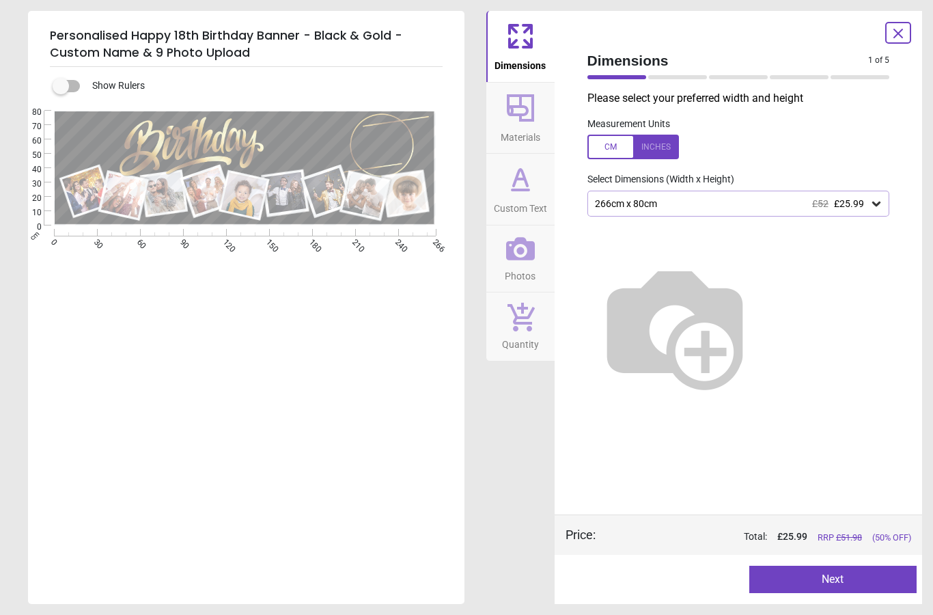
click at [622, 204] on div "266cm x 80cm £52 £25.99" at bounding box center [732, 204] width 277 height 12
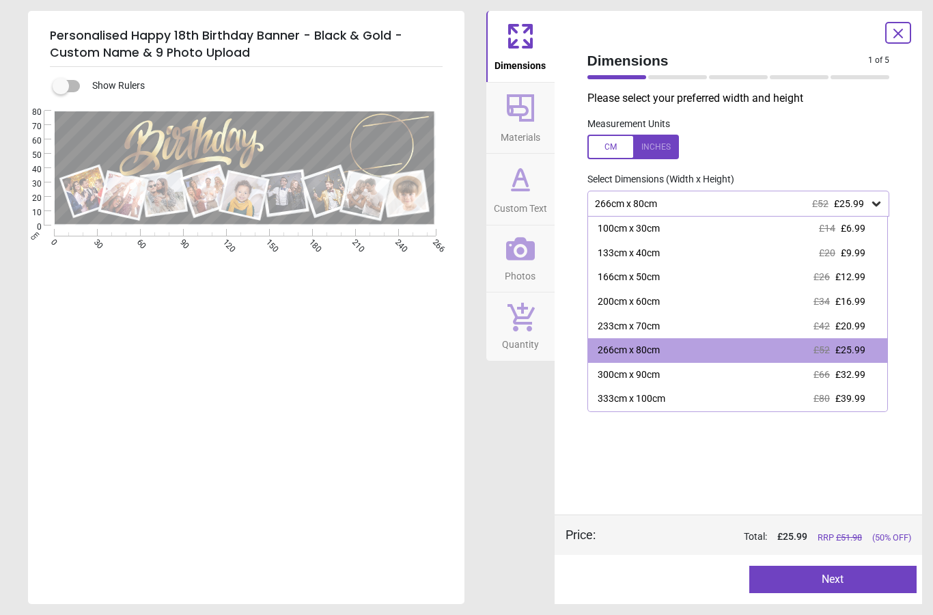
click at [604, 305] on div "200cm x 60cm" at bounding box center [629, 302] width 62 height 14
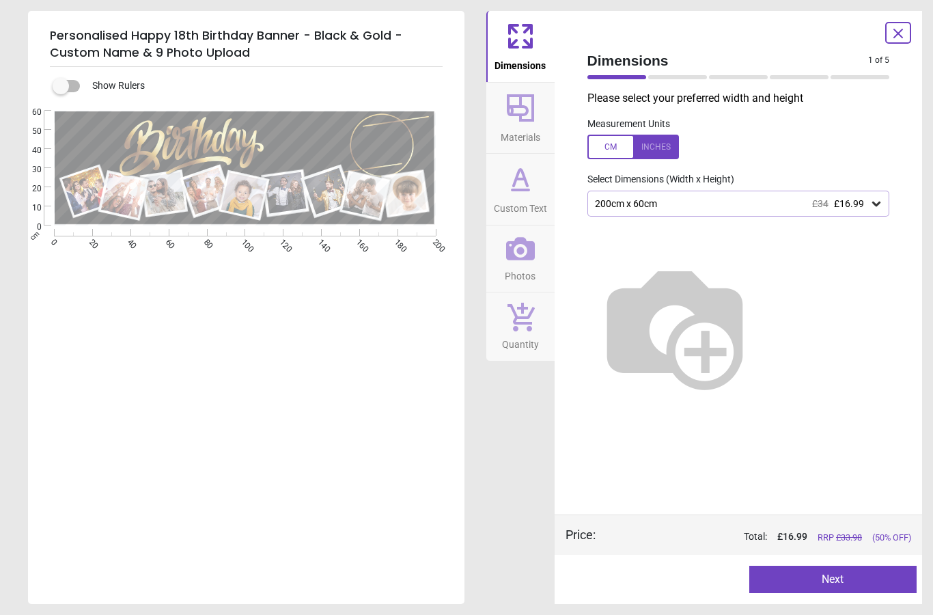
click at [782, 588] on button "Next" at bounding box center [833, 579] width 167 height 27
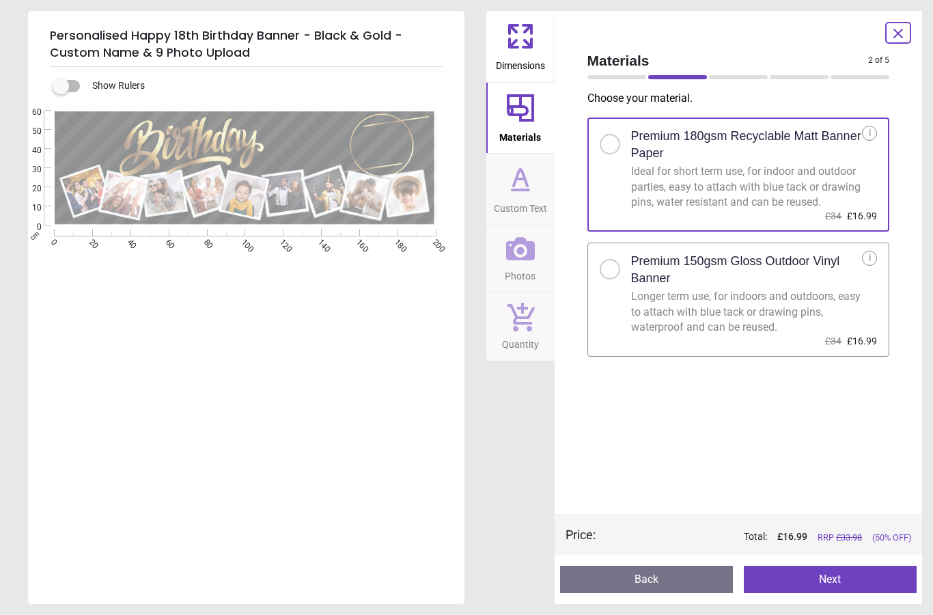
click at [642, 314] on div "Longer term use, for indoors and outdoors, easy to attach with blue tack or dra…" at bounding box center [747, 312] width 232 height 46
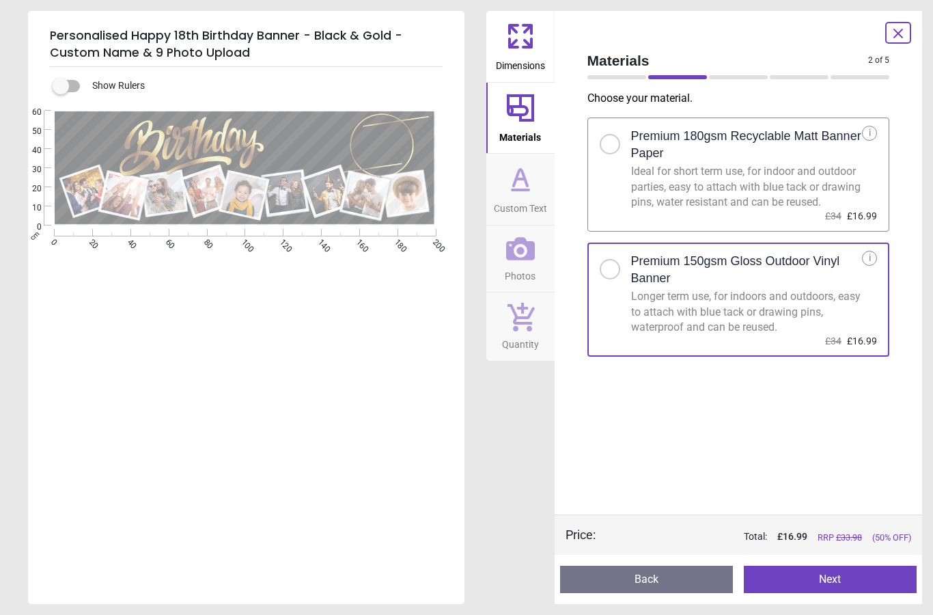
click at [809, 577] on button "Next" at bounding box center [830, 579] width 173 height 27
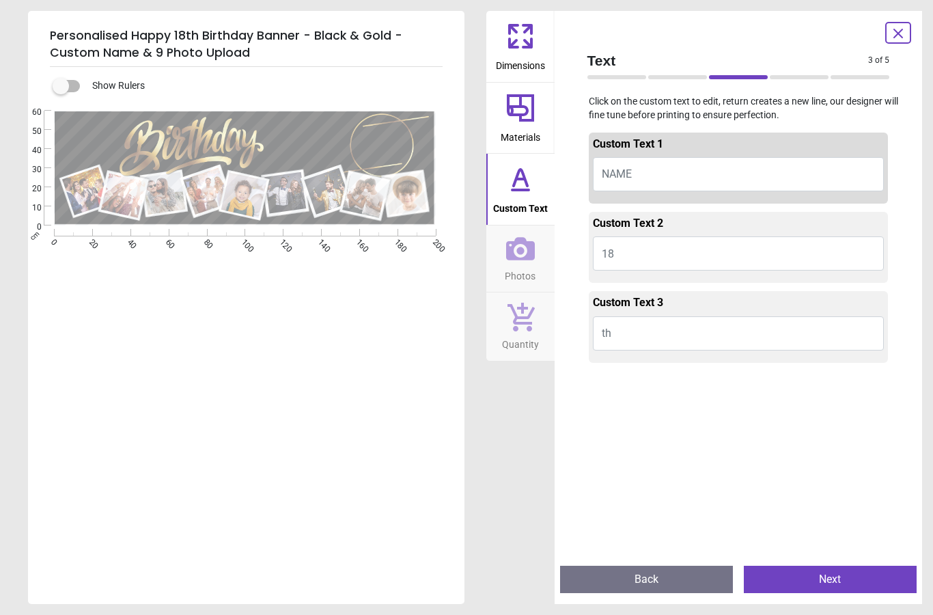
click at [629, 182] on button "NAME" at bounding box center [739, 174] width 292 height 34
type textarea "****"
click at [666, 34] on div "Text 3 of 5 3 of 6 Click on the custom text to edit, return creates a new line,…" at bounding box center [739, 307] width 368 height 593
click at [864, 570] on button "Next" at bounding box center [830, 579] width 173 height 27
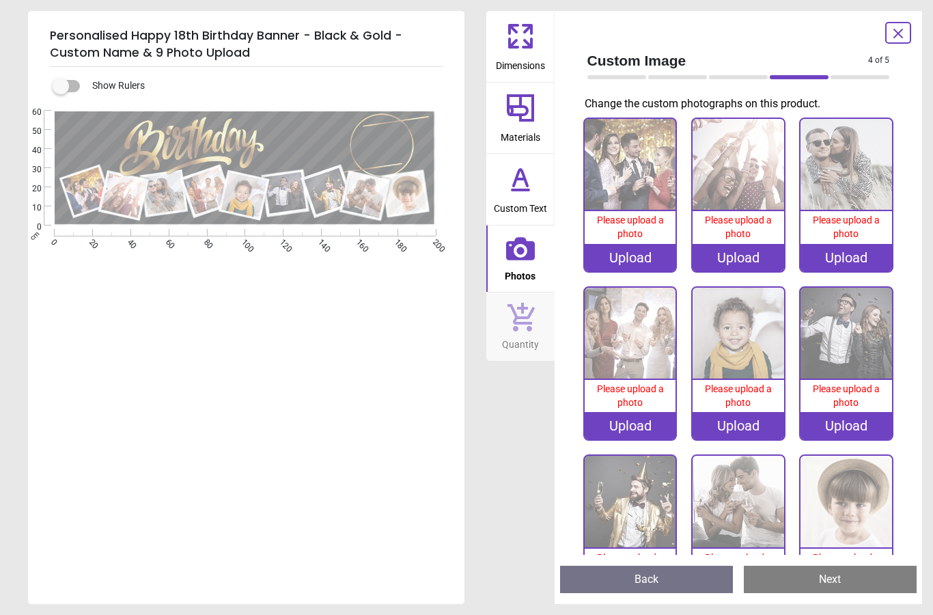
scroll to position [7, 0]
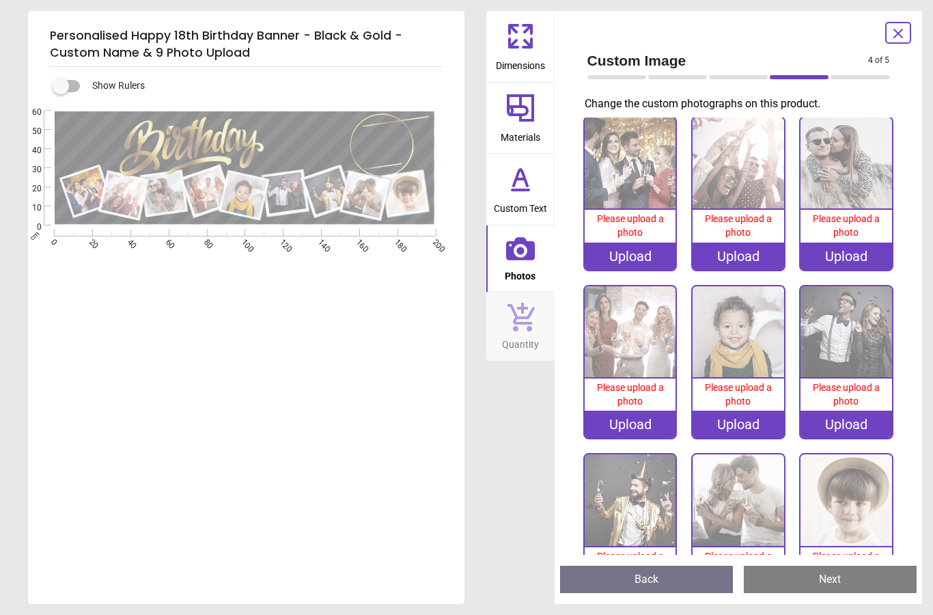
click at [496, 208] on span "Custom Text" at bounding box center [520, 205] width 53 height 20
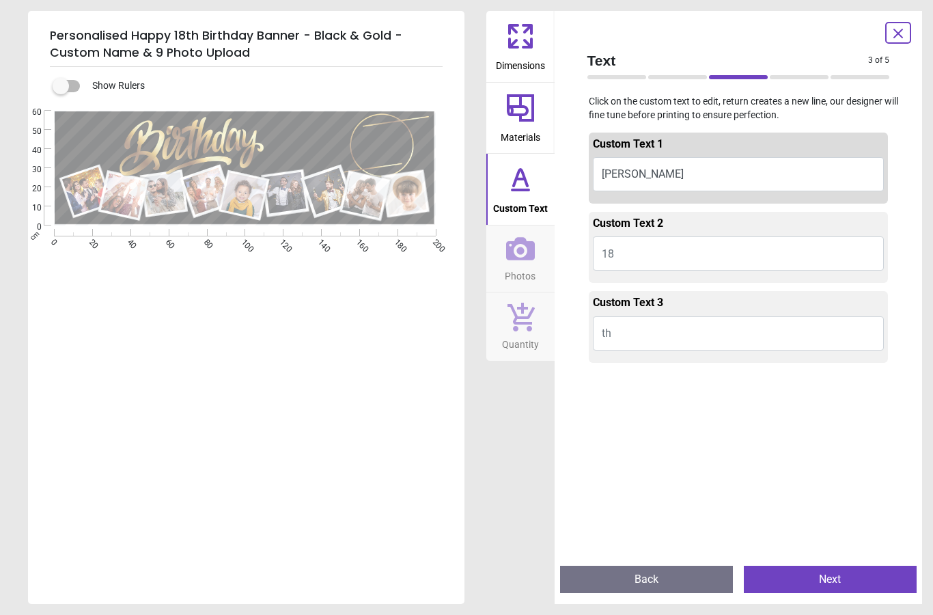
click at [728, 167] on button "Ruhi" at bounding box center [739, 174] width 292 height 34
click at [653, 33] on div "Text 3 of 5 3 of 6 Click on the custom text to edit, return creates a new line,…" at bounding box center [739, 307] width 368 height 593
click at [837, 588] on button "Next" at bounding box center [830, 579] width 173 height 27
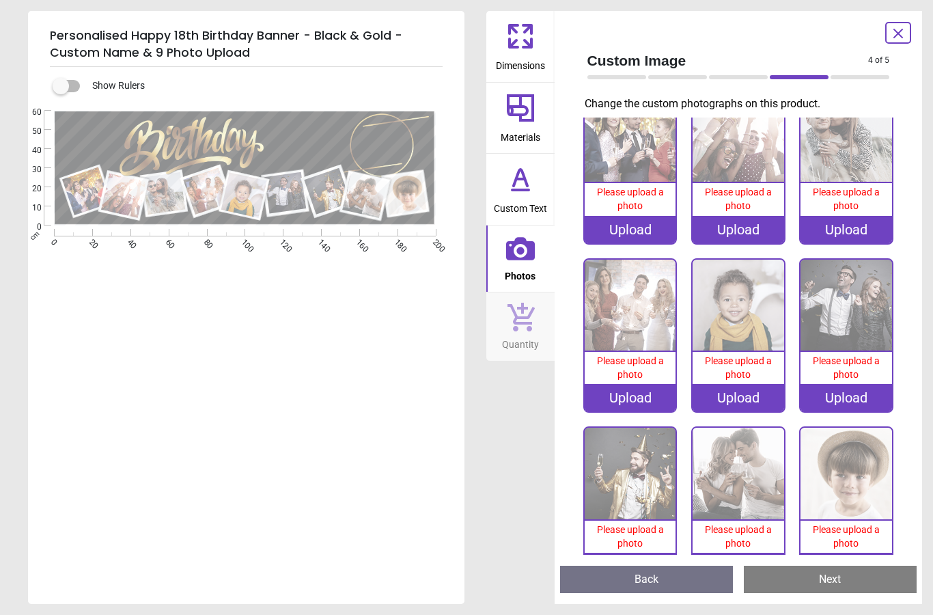
scroll to position [0, 0]
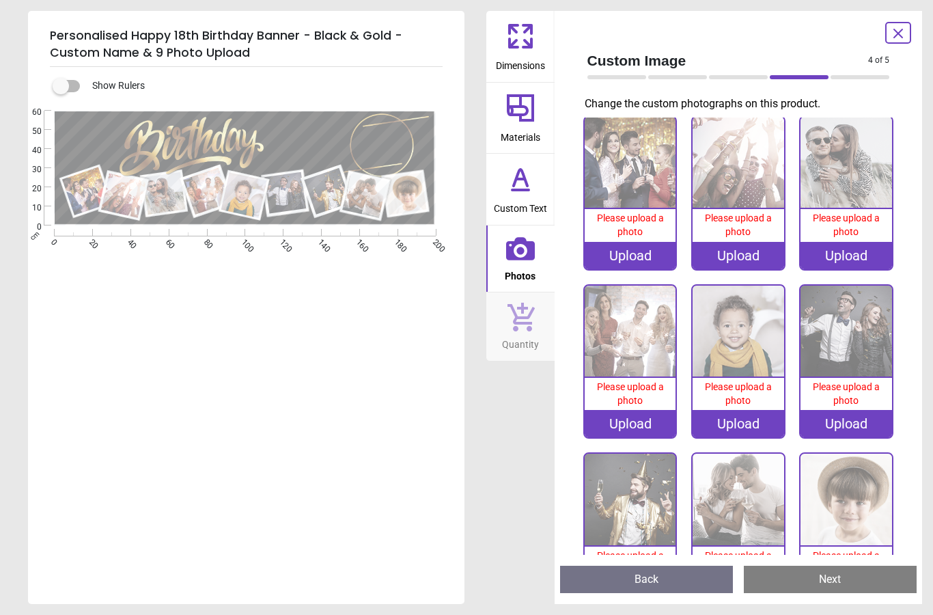
click at [525, 204] on span "Custom Text" at bounding box center [520, 205] width 53 height 20
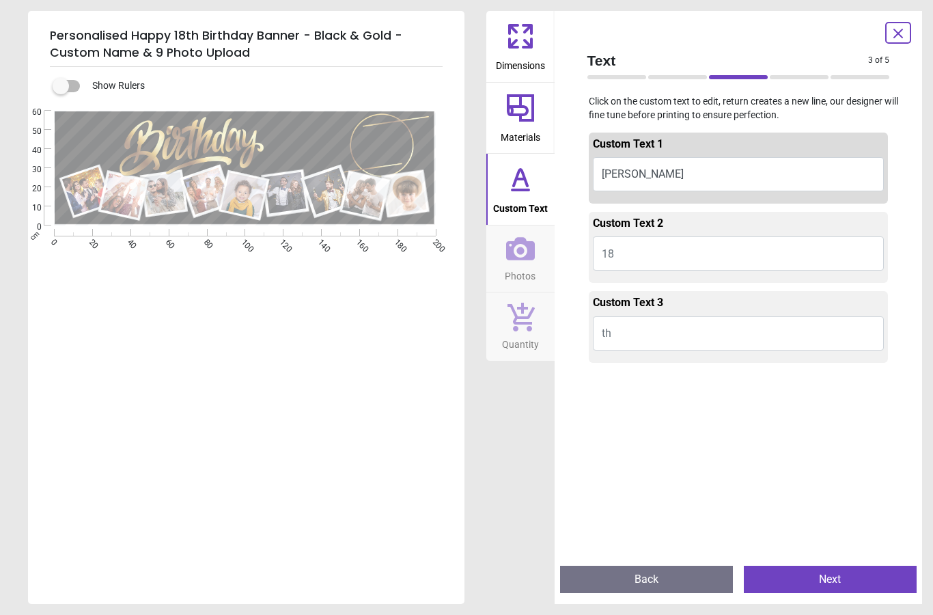
click at [854, 574] on button "Next" at bounding box center [830, 579] width 173 height 27
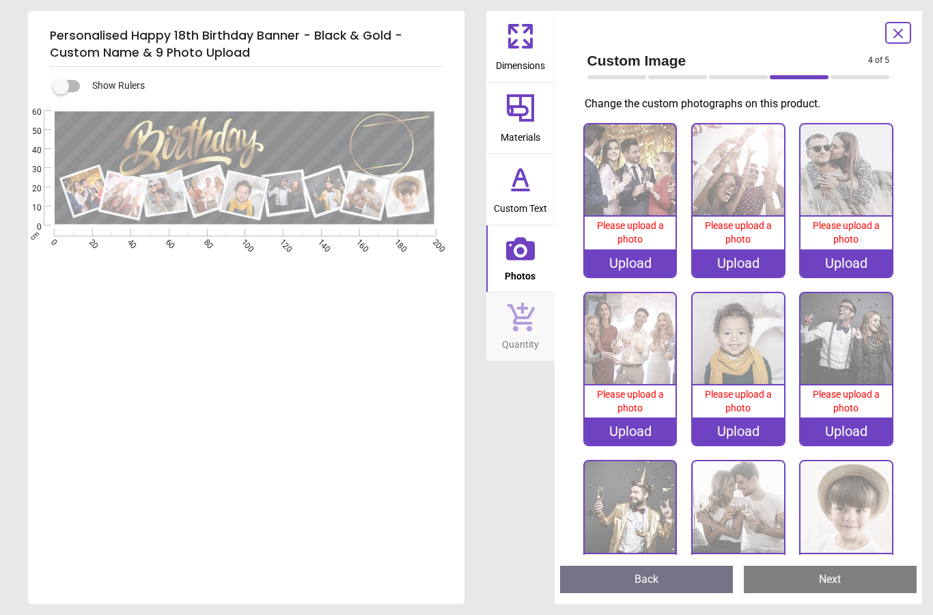
click at [631, 257] on div "Upload" at bounding box center [631, 262] width 92 height 27
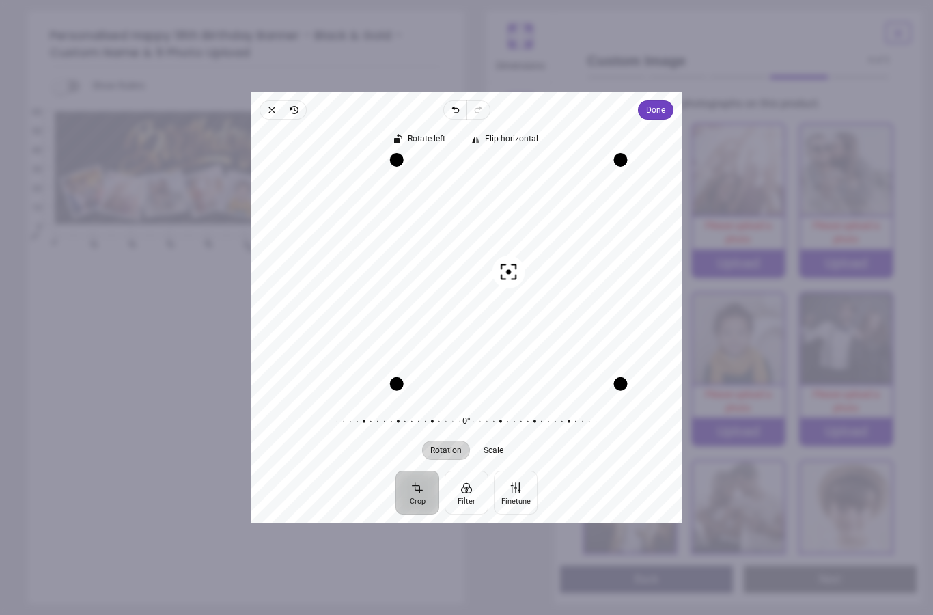
click at [666, 102] on span "Done" at bounding box center [655, 110] width 19 height 16
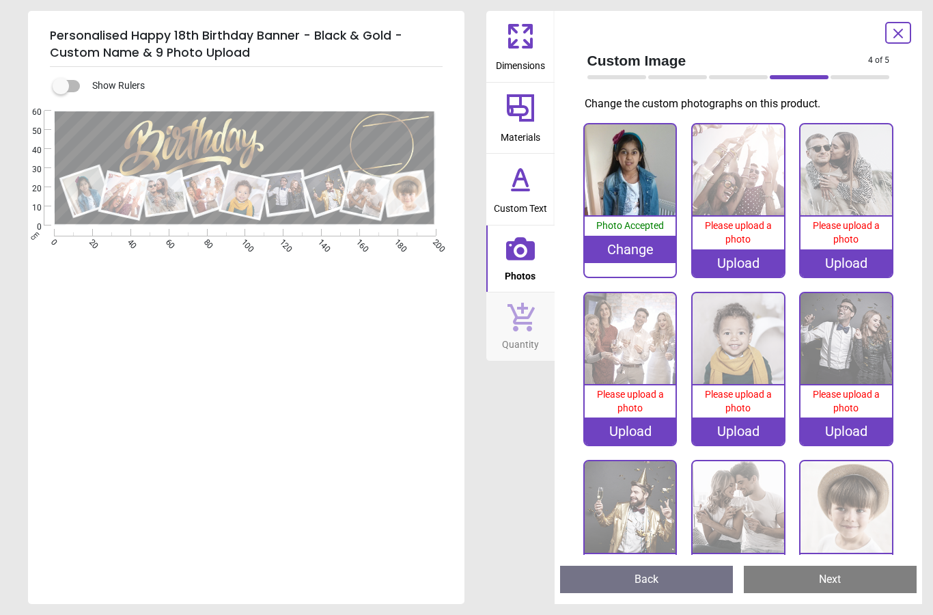
click at [728, 231] on span "Please upload a photo" at bounding box center [738, 232] width 67 height 25
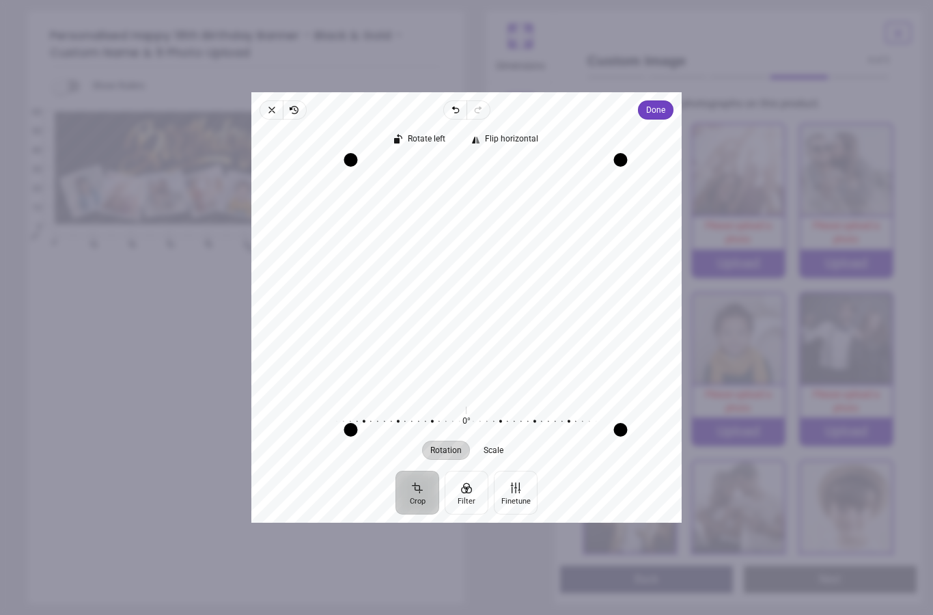
click at [666, 102] on span "Done" at bounding box center [655, 110] width 19 height 16
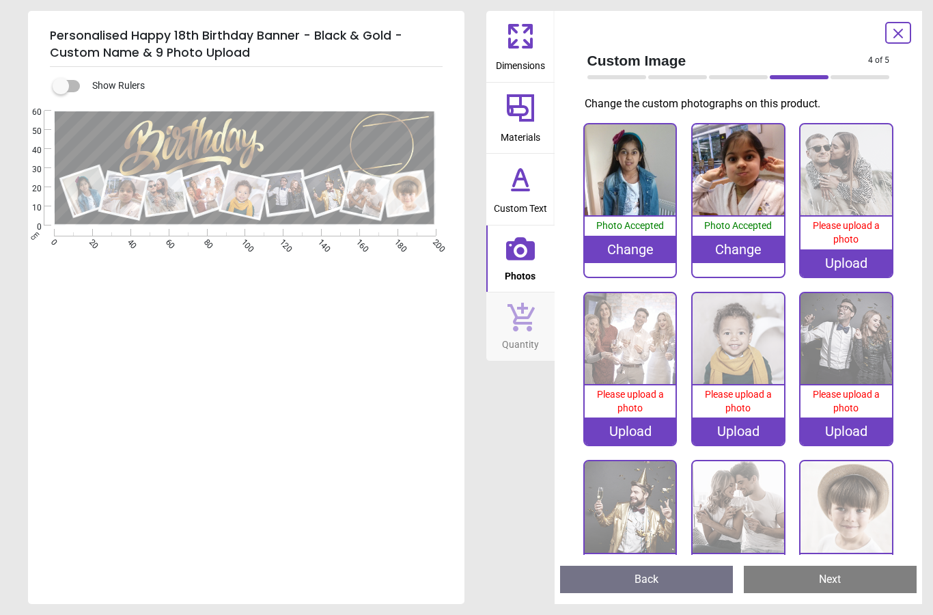
click at [834, 235] on span "Please upload a photo" at bounding box center [846, 232] width 67 height 25
click at [853, 252] on div "Upload" at bounding box center [847, 262] width 92 height 27
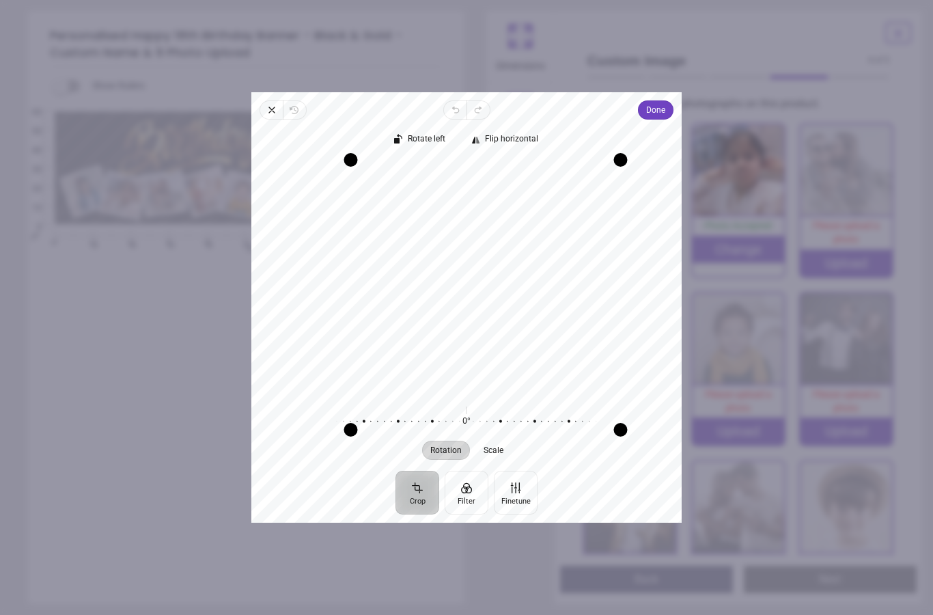
click at [666, 102] on span "Done" at bounding box center [655, 110] width 19 height 16
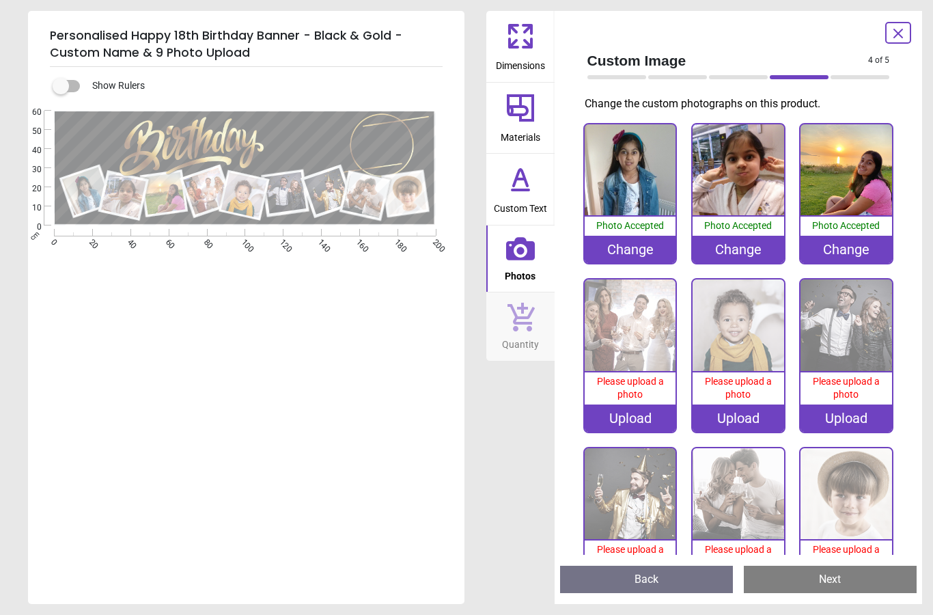
click at [618, 427] on div "Upload" at bounding box center [631, 418] width 92 height 27
click at [610, 329] on img at bounding box center [631, 325] width 92 height 92
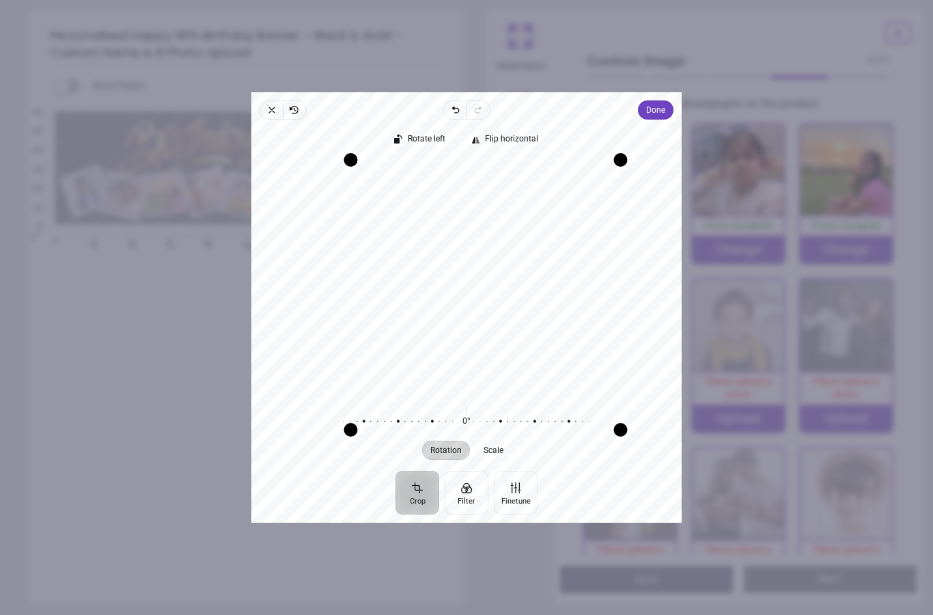
click at [664, 102] on span "Done" at bounding box center [655, 110] width 19 height 16
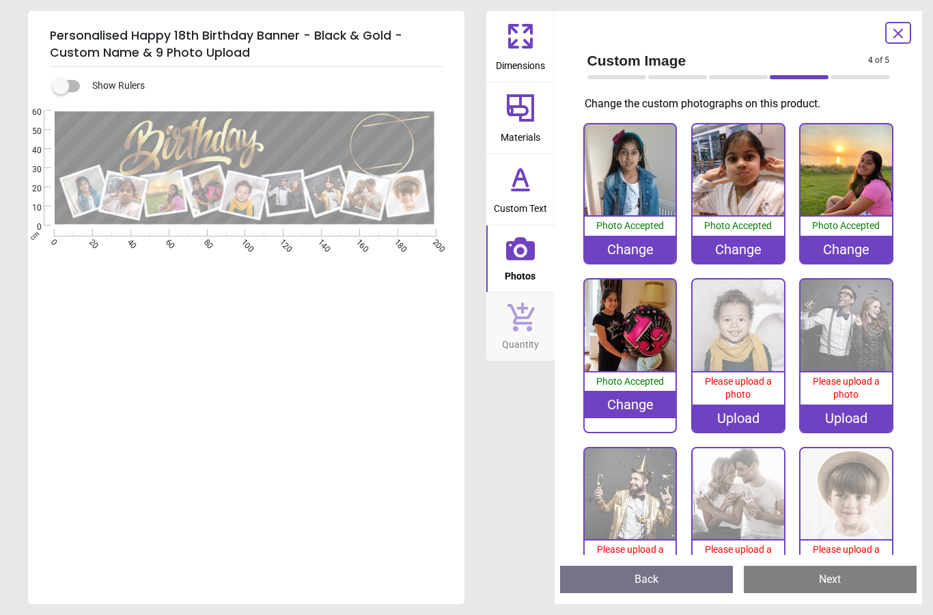
click at [722, 327] on img at bounding box center [739, 325] width 92 height 92
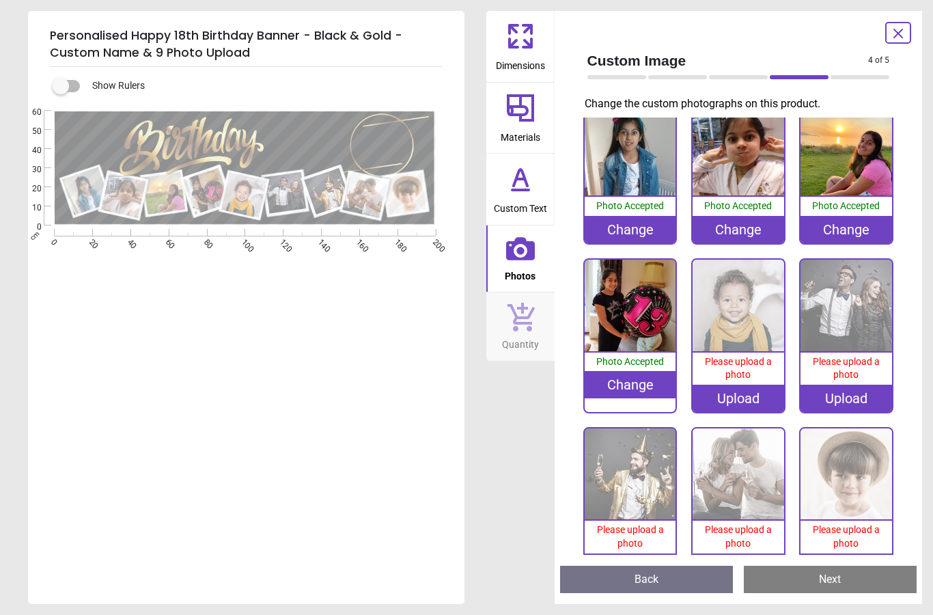
scroll to position [17, 0]
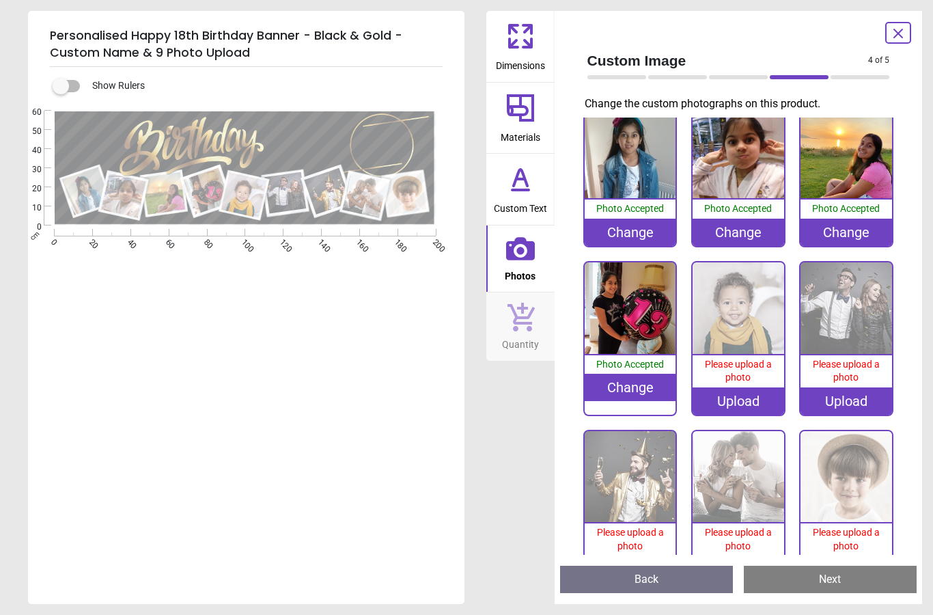
click at [749, 349] on img at bounding box center [739, 308] width 92 height 92
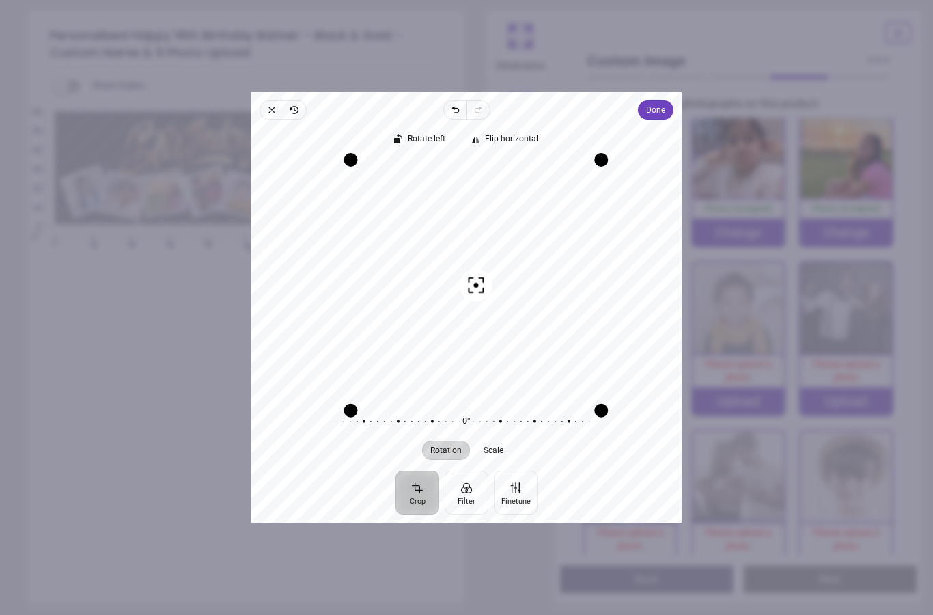
click at [666, 102] on span "Done" at bounding box center [655, 110] width 19 height 16
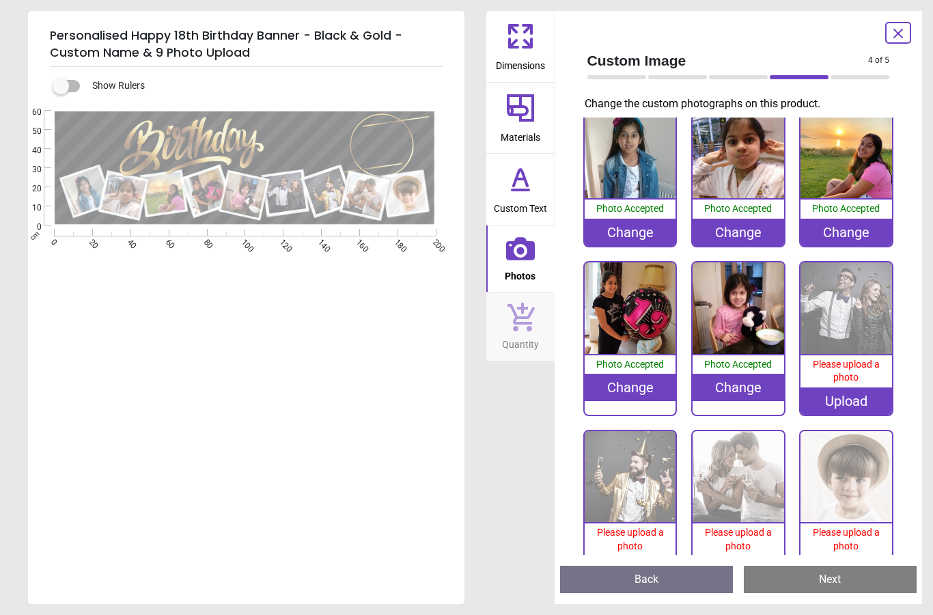
click at [854, 403] on div "Upload" at bounding box center [847, 400] width 92 height 27
click at [859, 393] on div "Upload" at bounding box center [847, 400] width 92 height 27
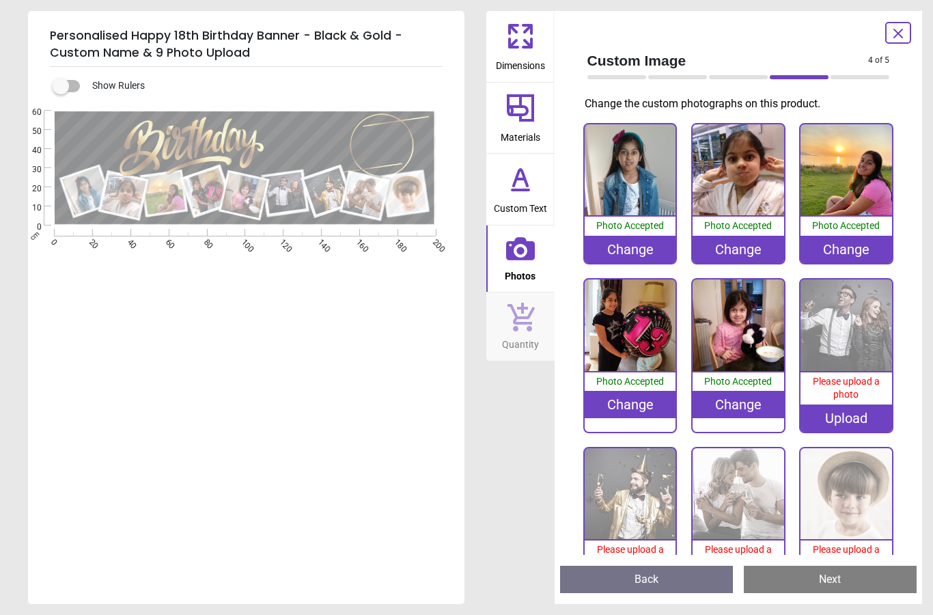
scroll to position [17, 0]
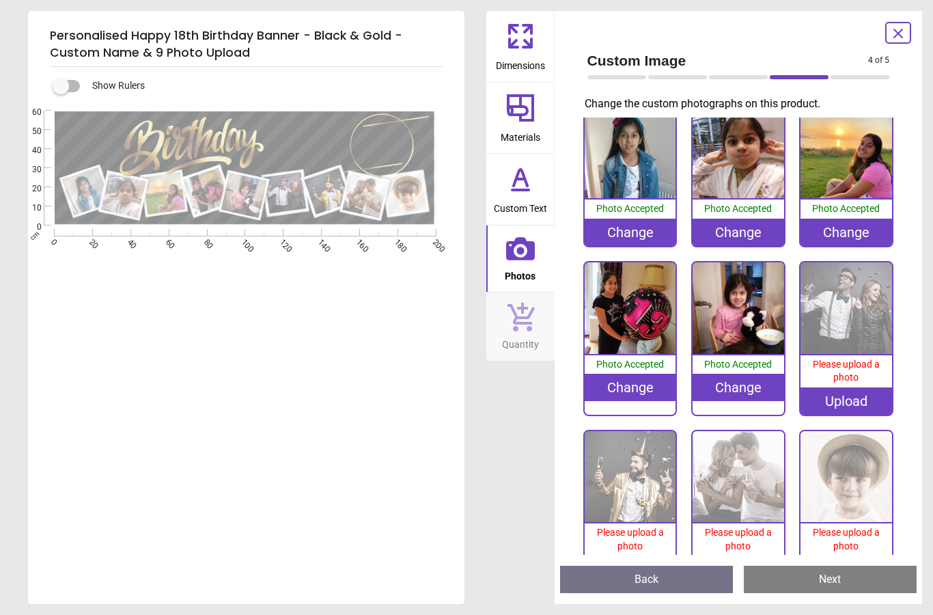
click at [851, 407] on div "Upload" at bounding box center [847, 400] width 92 height 27
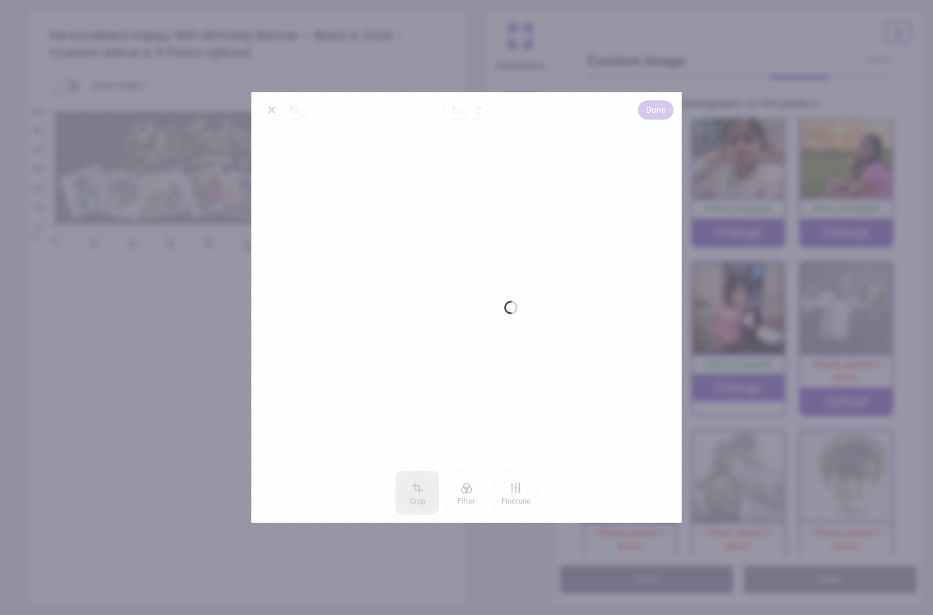
click at [670, 416] on div "0° Reset" at bounding box center [466, 435] width 430 height 38
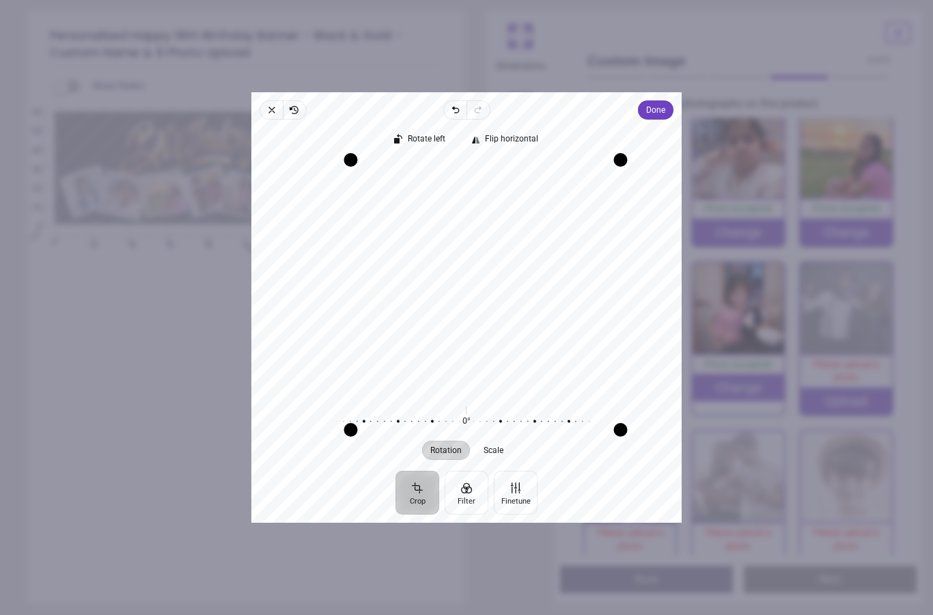
click at [666, 102] on span "Done" at bounding box center [655, 110] width 19 height 16
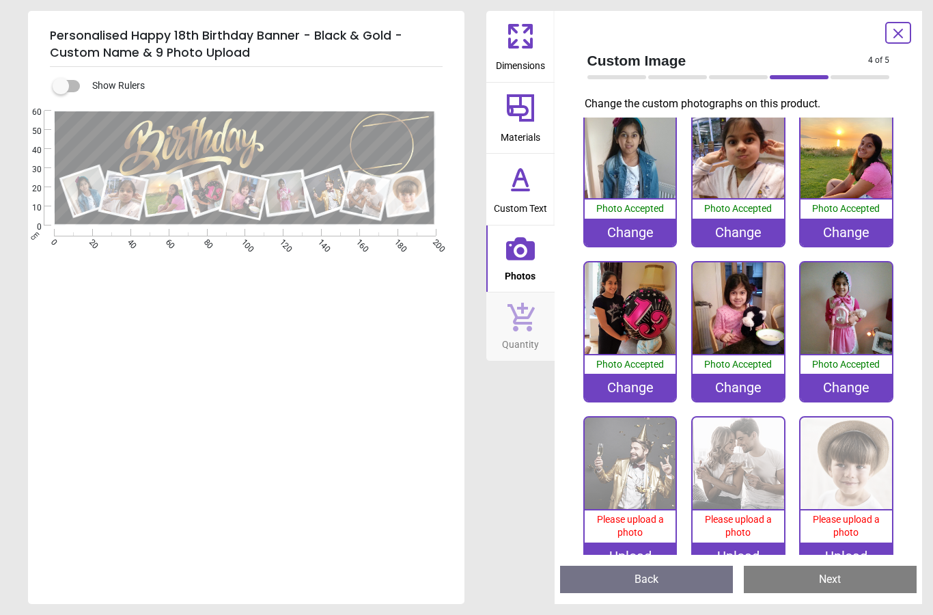
click at [638, 474] on img at bounding box center [631, 463] width 92 height 92
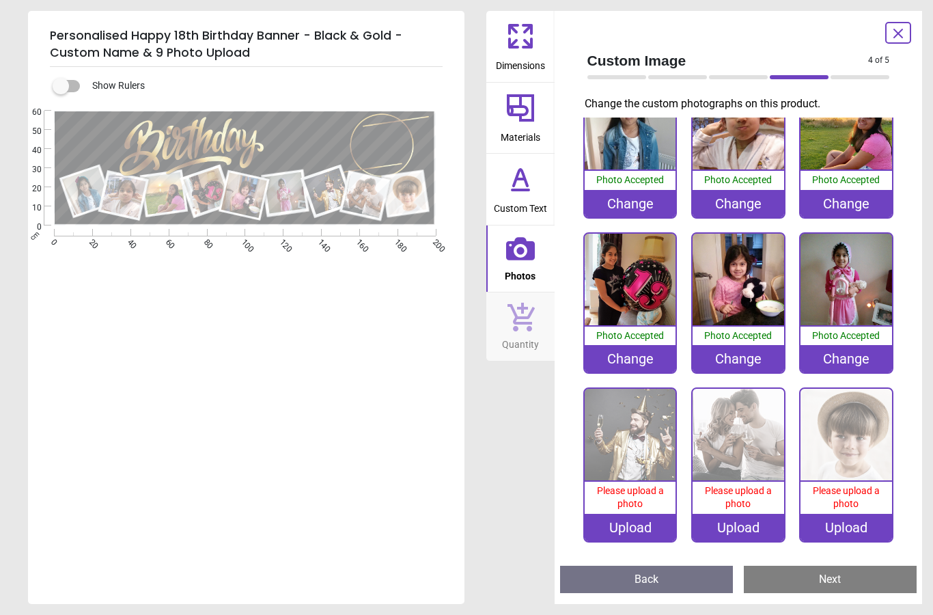
scroll to position [45, 0]
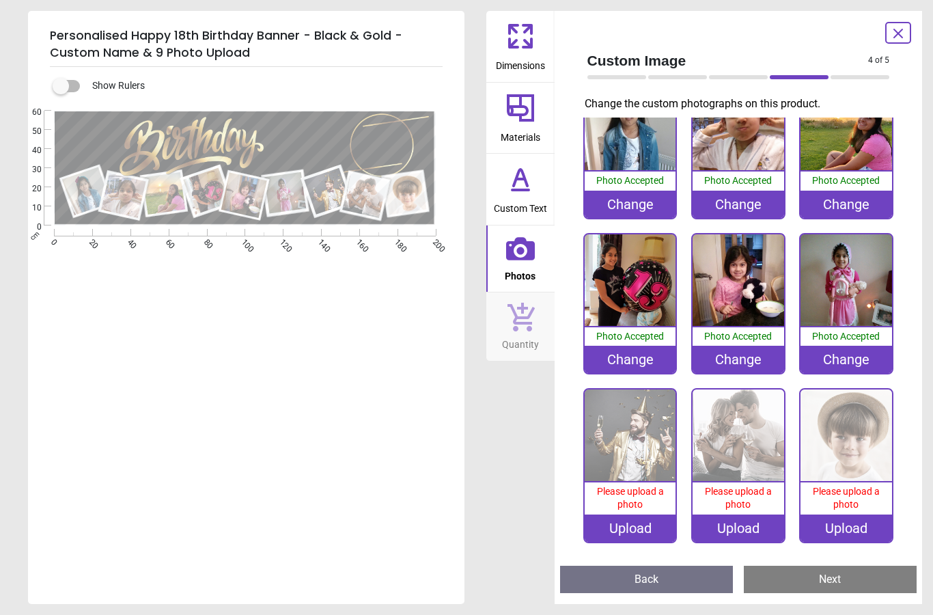
click at [638, 523] on div "Upload" at bounding box center [631, 528] width 92 height 27
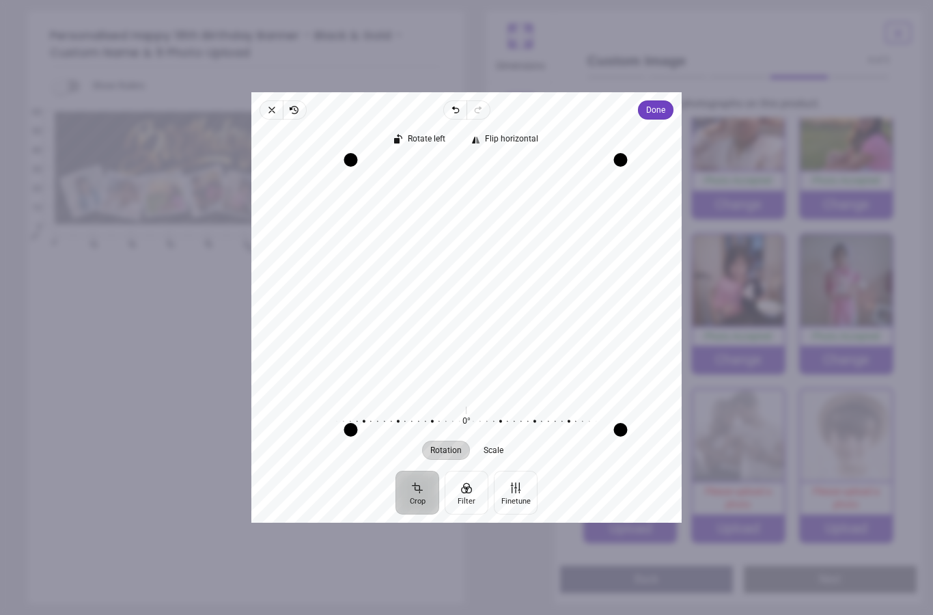
click at [666, 102] on span "Done" at bounding box center [655, 110] width 19 height 16
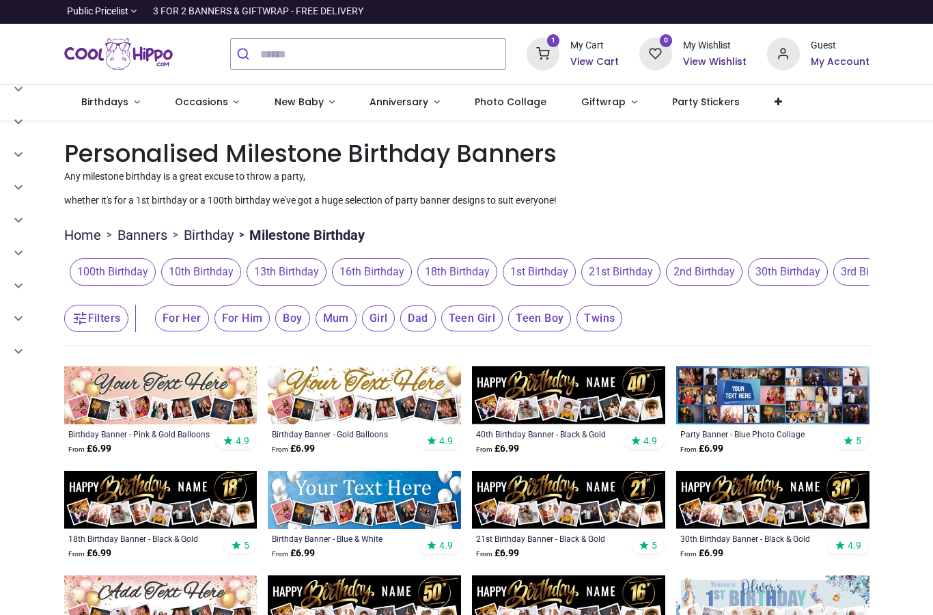
click at [120, 111] on link "Birthdays" at bounding box center [111, 103] width 94 height 36
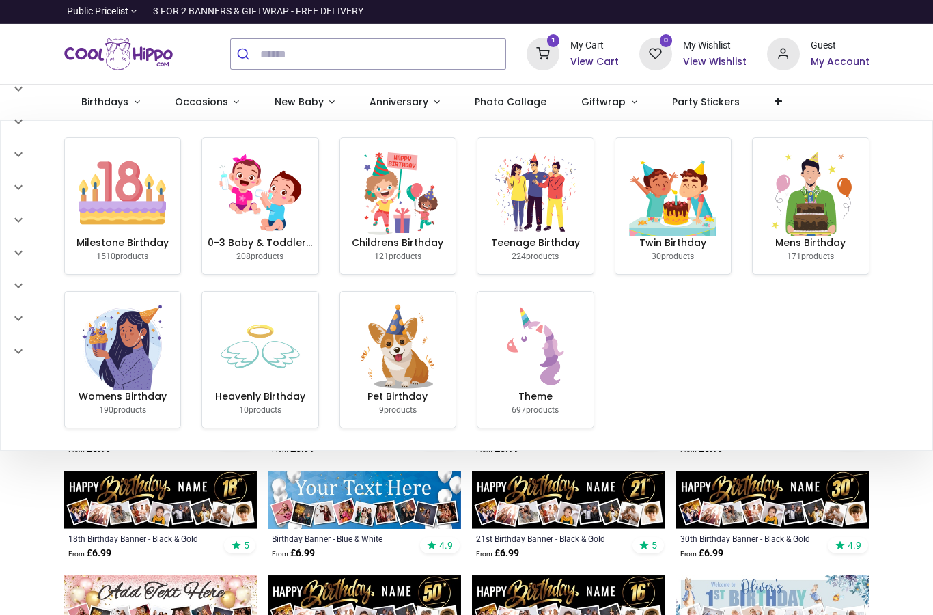
click at [101, 217] on img at bounding box center [122, 192] width 87 height 87
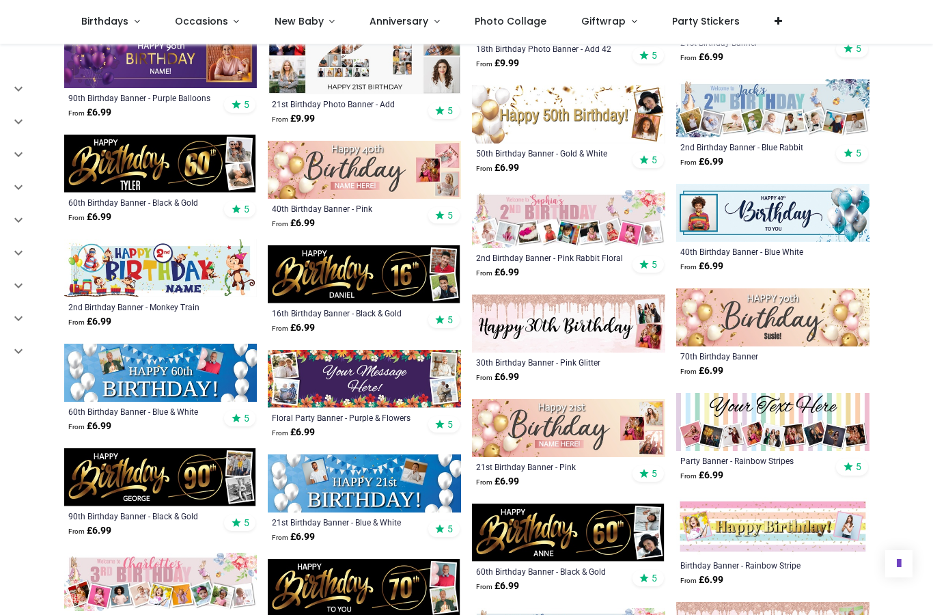
scroll to position [2916, 0]
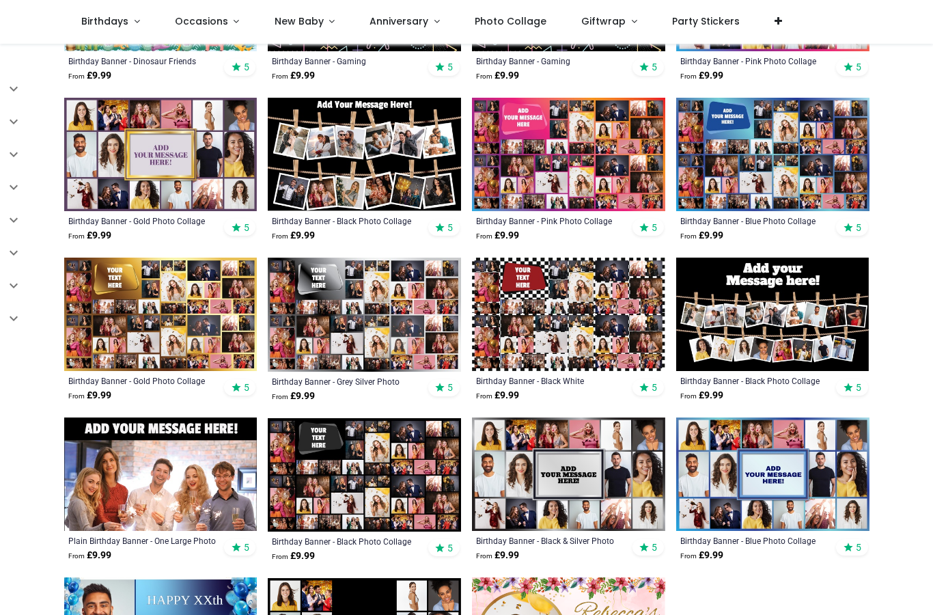
scroll to position [433, 0]
